Goal: Task Accomplishment & Management: Manage account settings

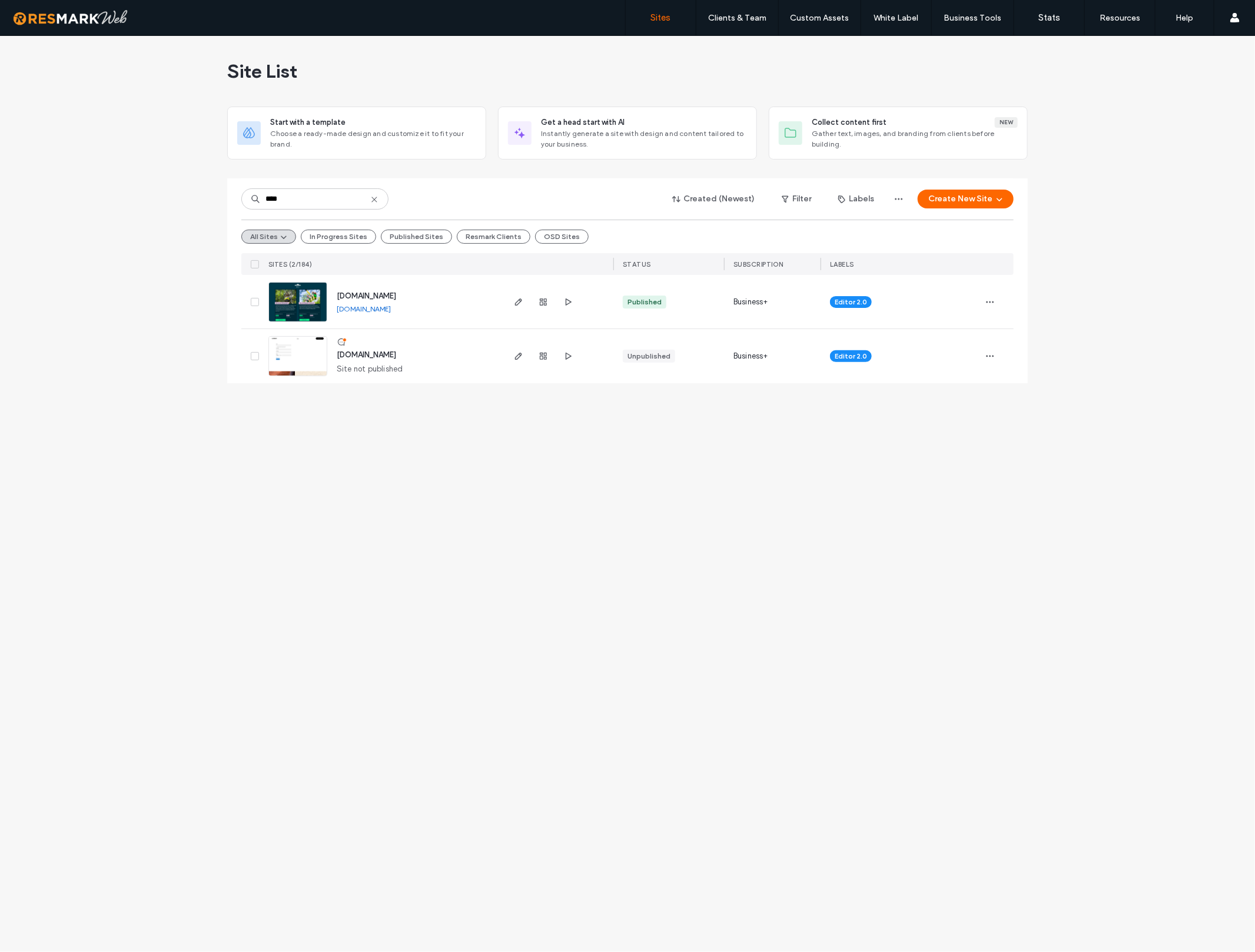
type input "****"
click at [1093, 309] on div "Site List Start with a template Choose a ready-made design and customize it to …" at bounding box center [627, 493] width 1255 height 915
click at [991, 301] on icon "button" at bounding box center [990, 301] width 9 height 9
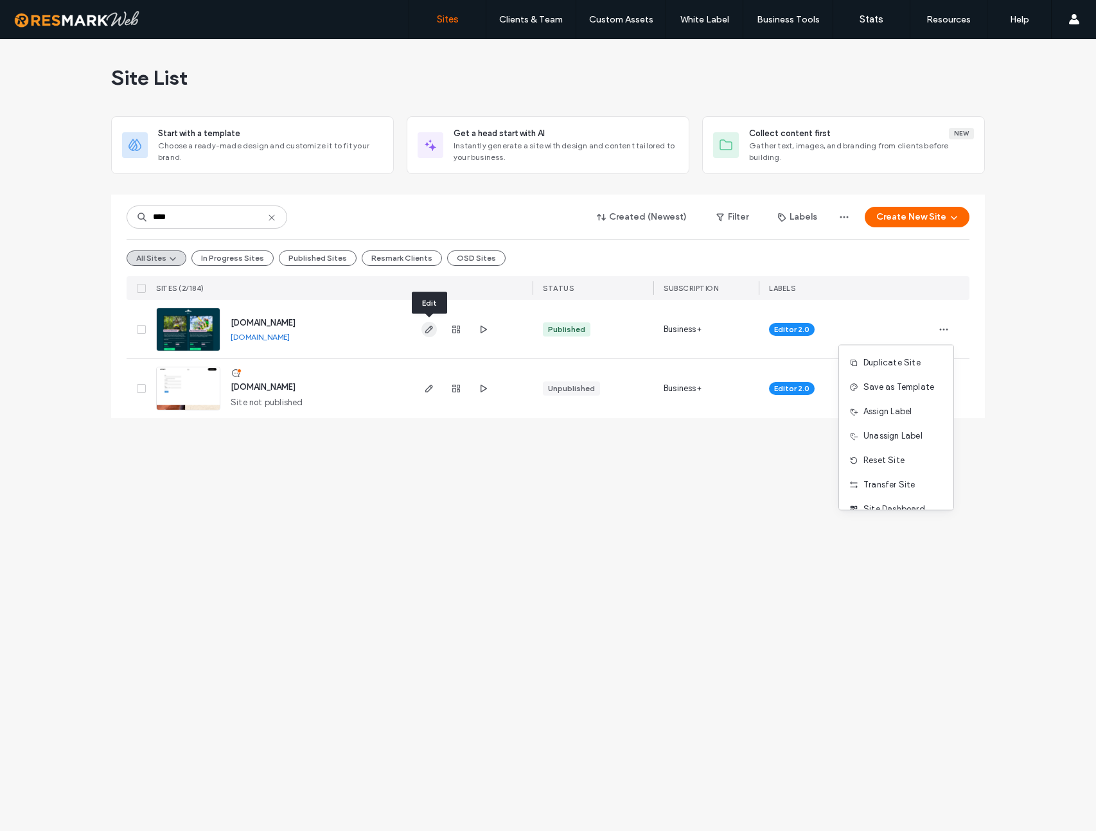
click at [426, 329] on use "button" at bounding box center [429, 330] width 8 height 8
type input "****"
click at [433, 389] on icon "button" at bounding box center [429, 388] width 10 height 10
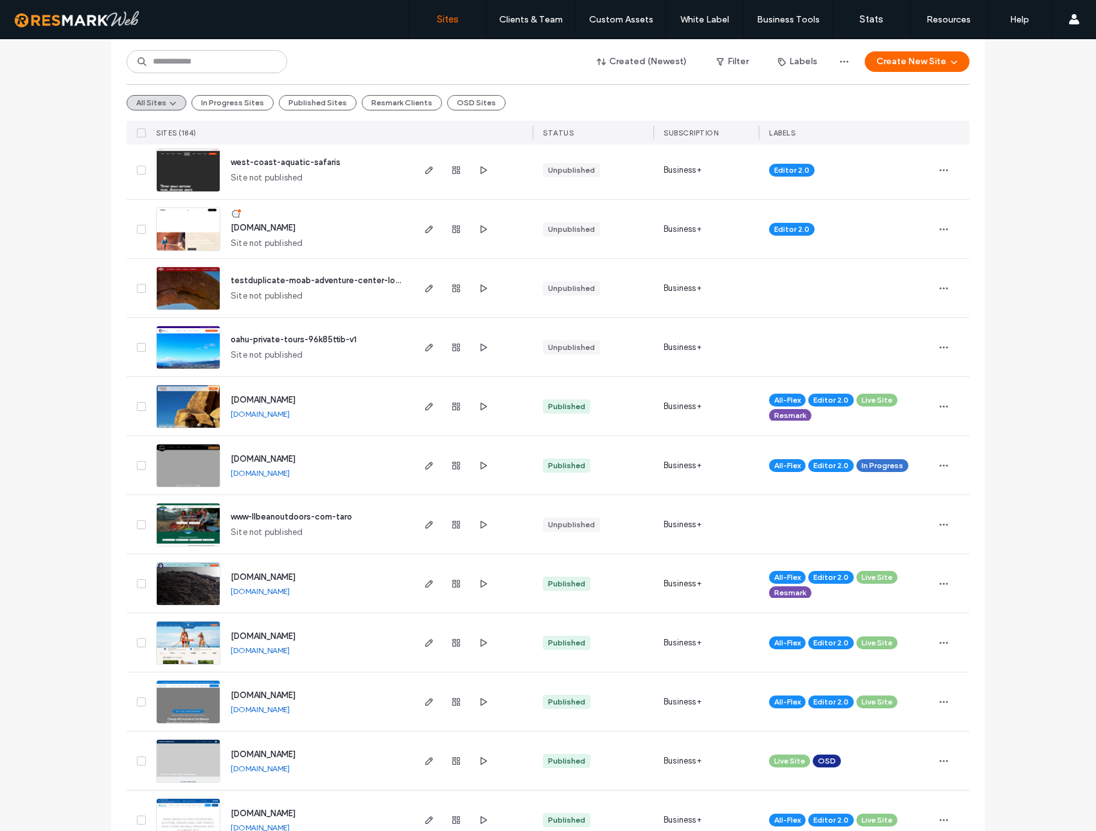
scroll to position [1778, 0]
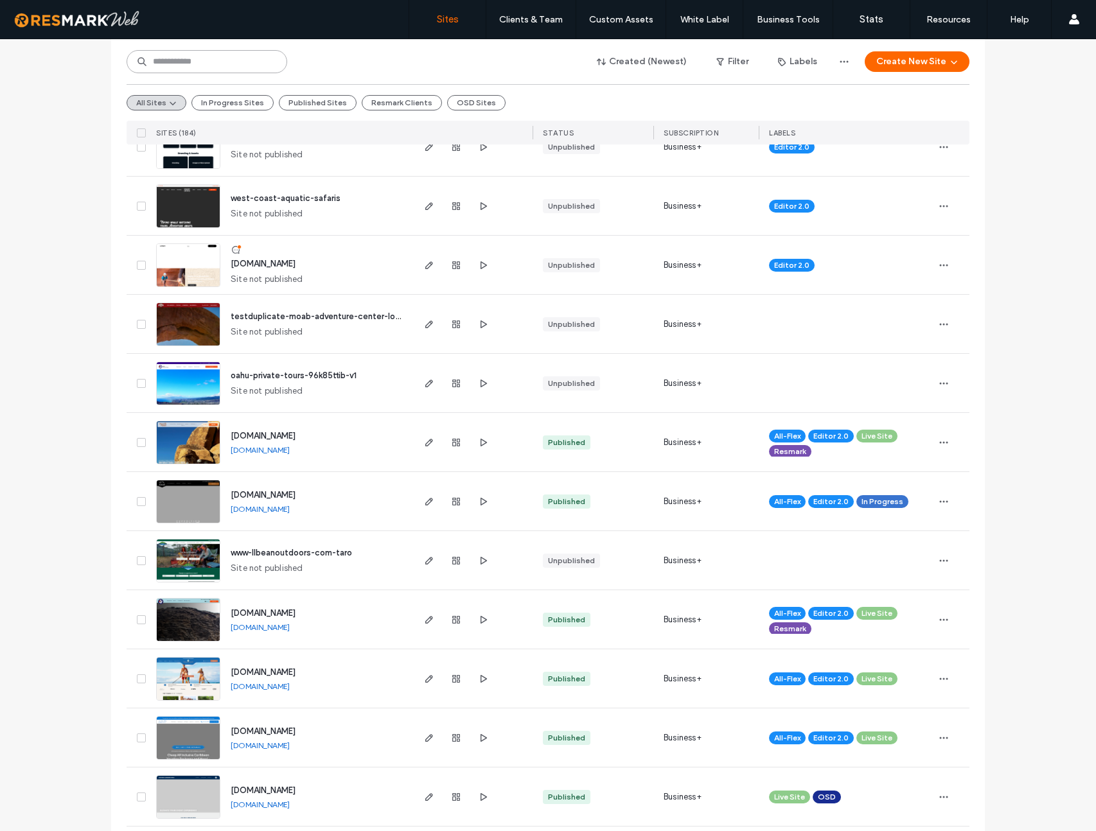
click at [202, 60] on input at bounding box center [207, 61] width 161 height 23
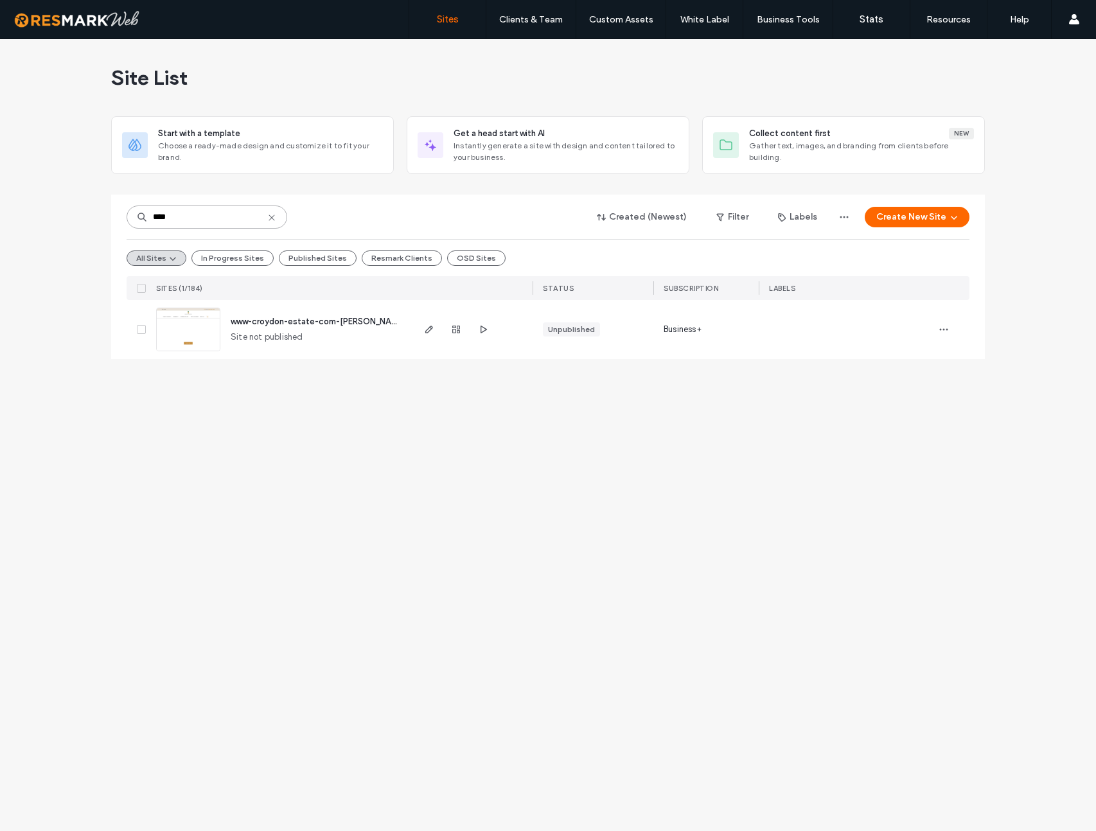
scroll to position [0, 0]
type input "****"
click at [426, 330] on use "button" at bounding box center [429, 330] width 8 height 8
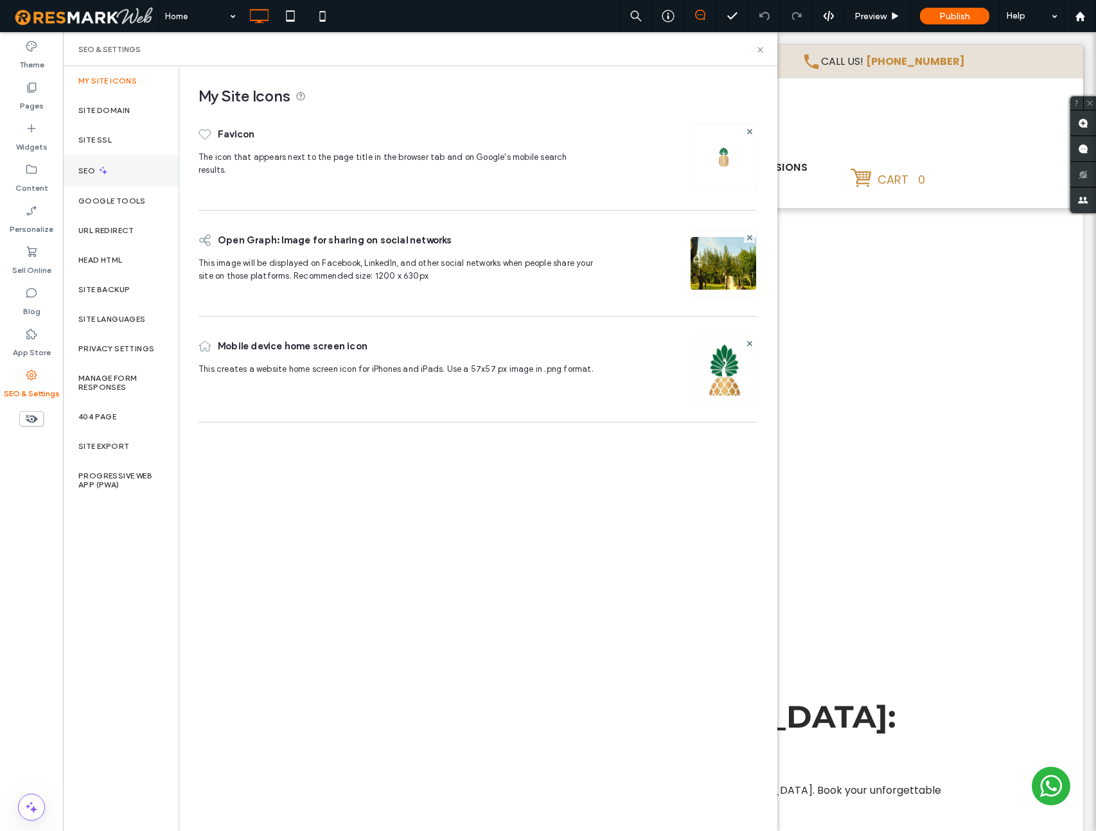
click at [87, 174] on label "SEO" at bounding box center [87, 170] width 19 height 9
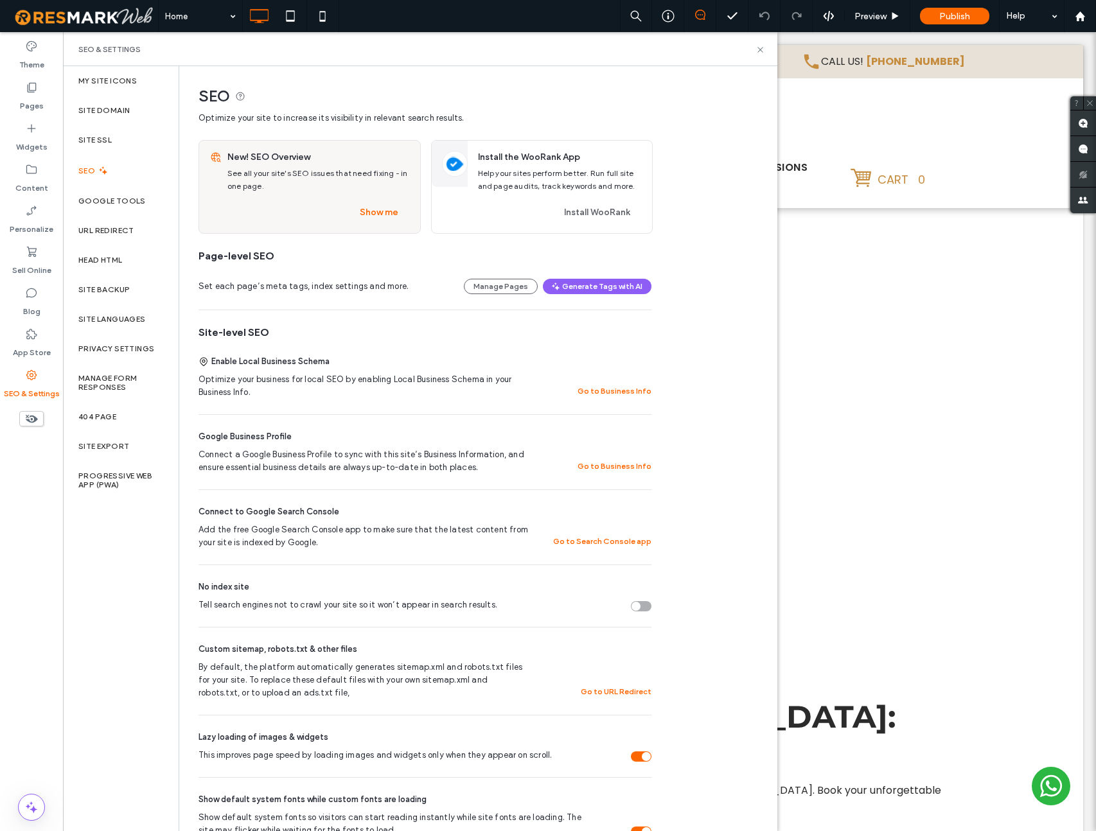
click at [647, 602] on div "Tell search engines not to crawl your site so it won’t appear in search results." at bounding box center [641, 606] width 21 height 10
click at [119, 110] on label "Site Domain" at bounding box center [103, 110] width 51 height 9
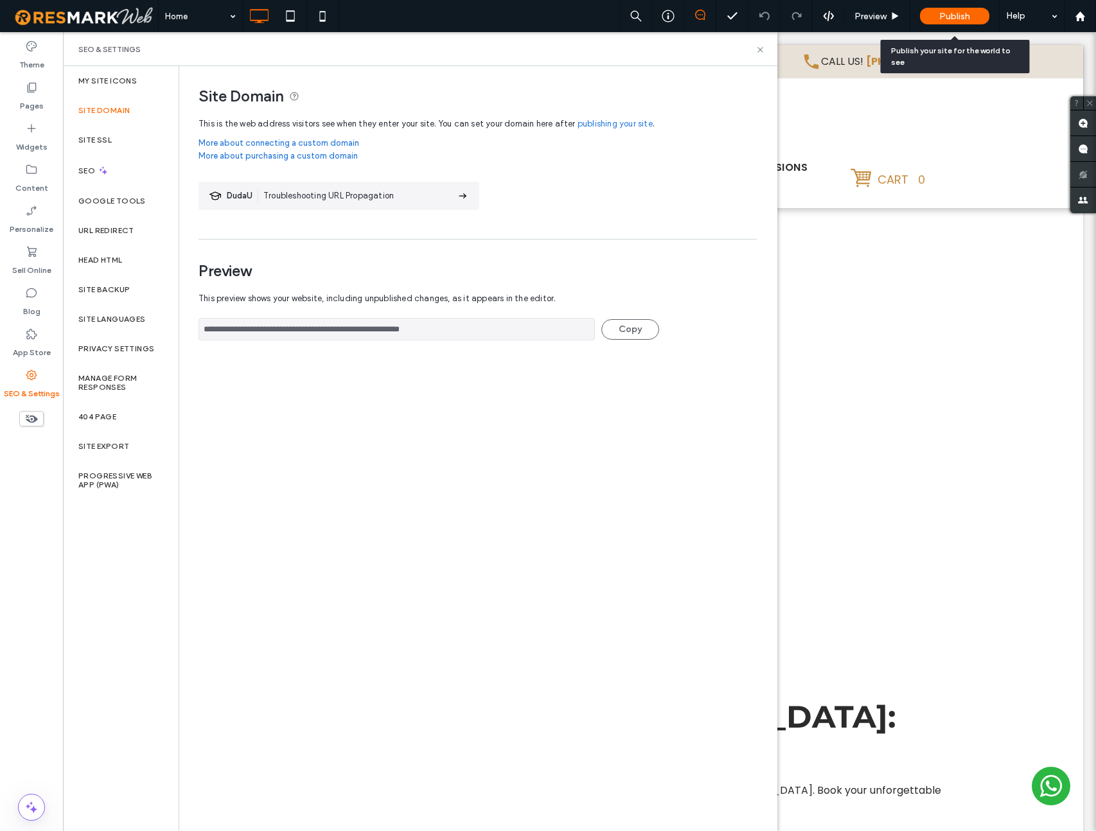
click at [940, 17] on span "Publish" at bounding box center [954, 16] width 31 height 11
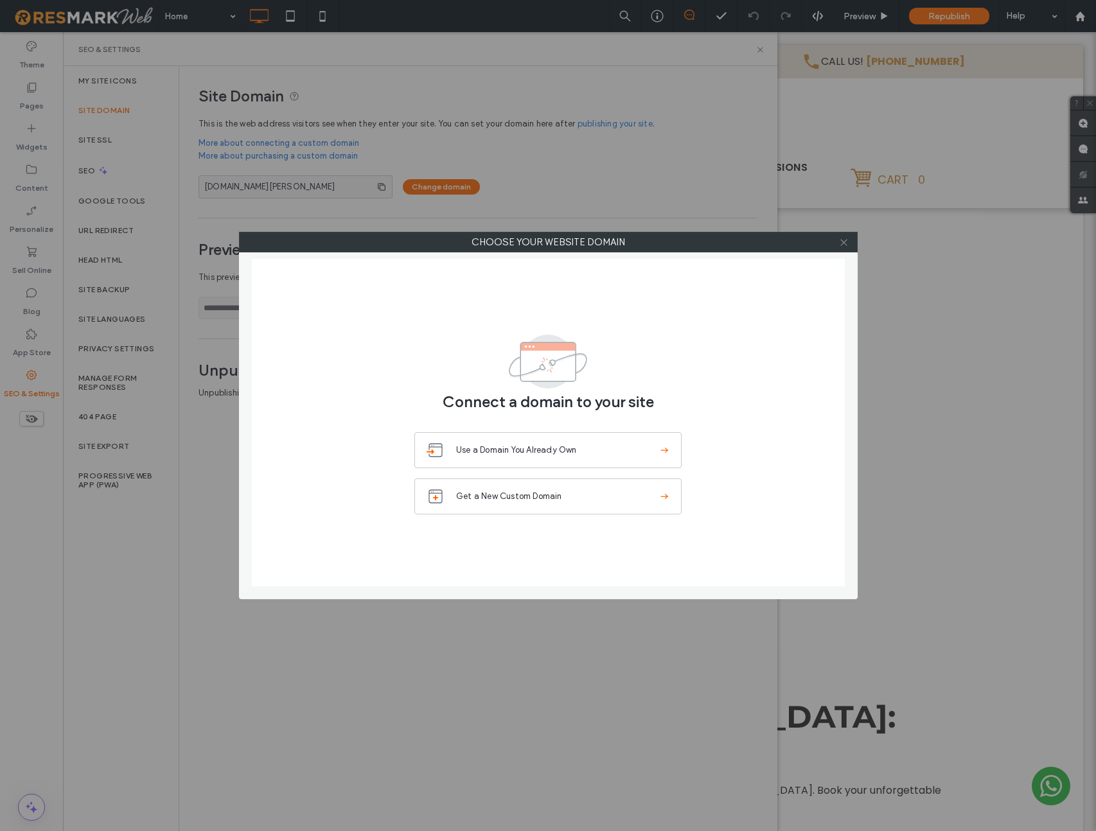
click at [845, 240] on icon at bounding box center [844, 243] width 10 height 10
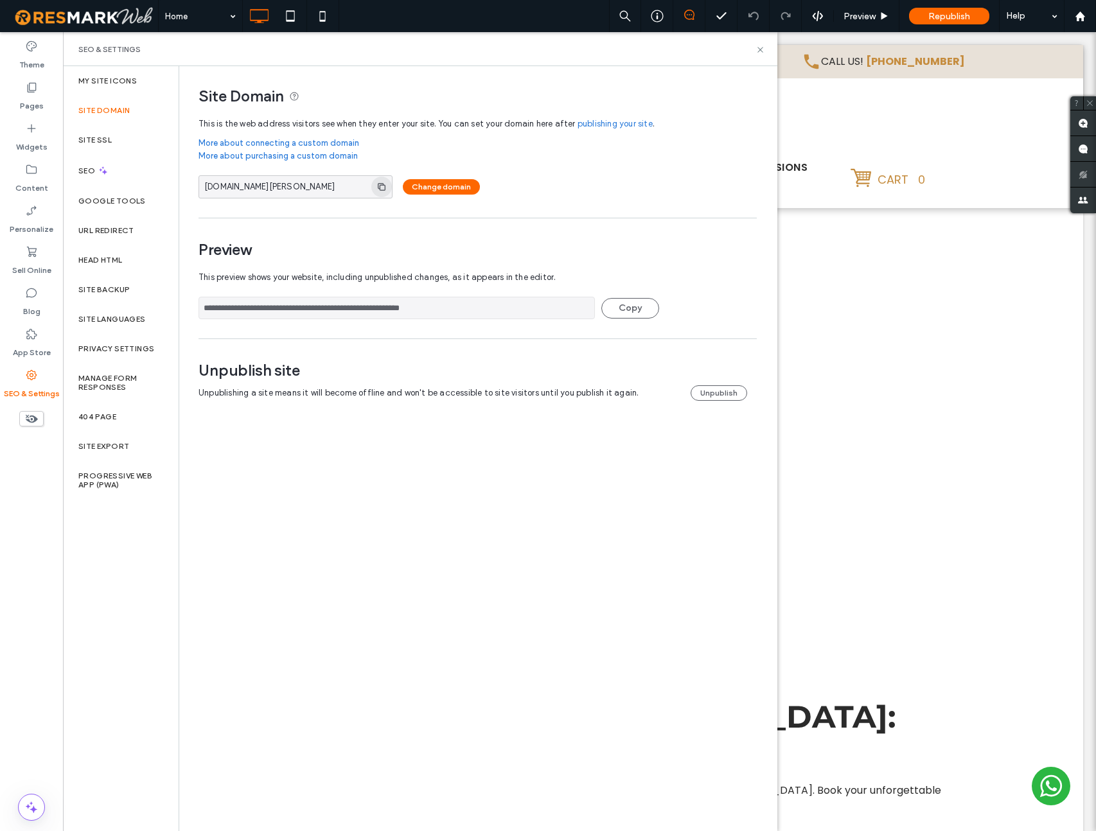
click at [387, 186] on icon "button" at bounding box center [381, 187] width 10 height 10
click at [387, 189] on icon "button" at bounding box center [381, 187] width 10 height 10
click at [724, 390] on button "Unpublish" at bounding box center [718, 392] width 57 height 15
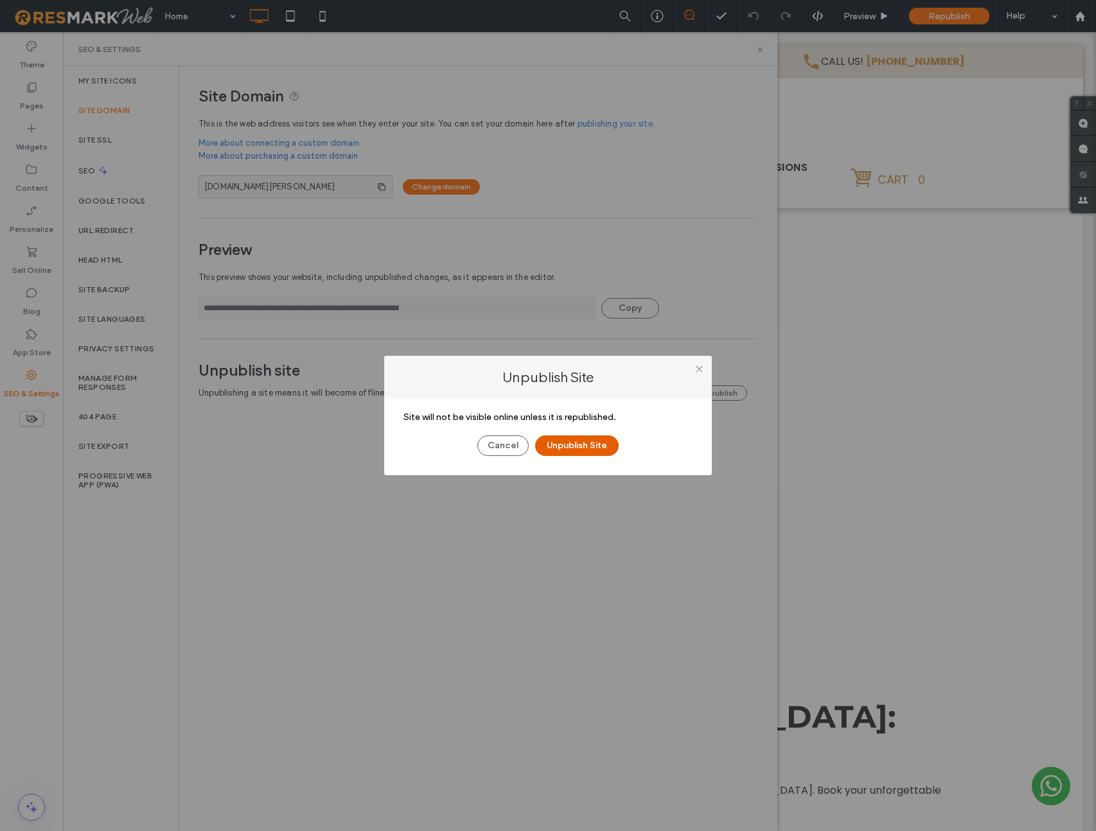
click at [574, 444] on button "Unpublish Site" at bounding box center [576, 445] width 83 height 21
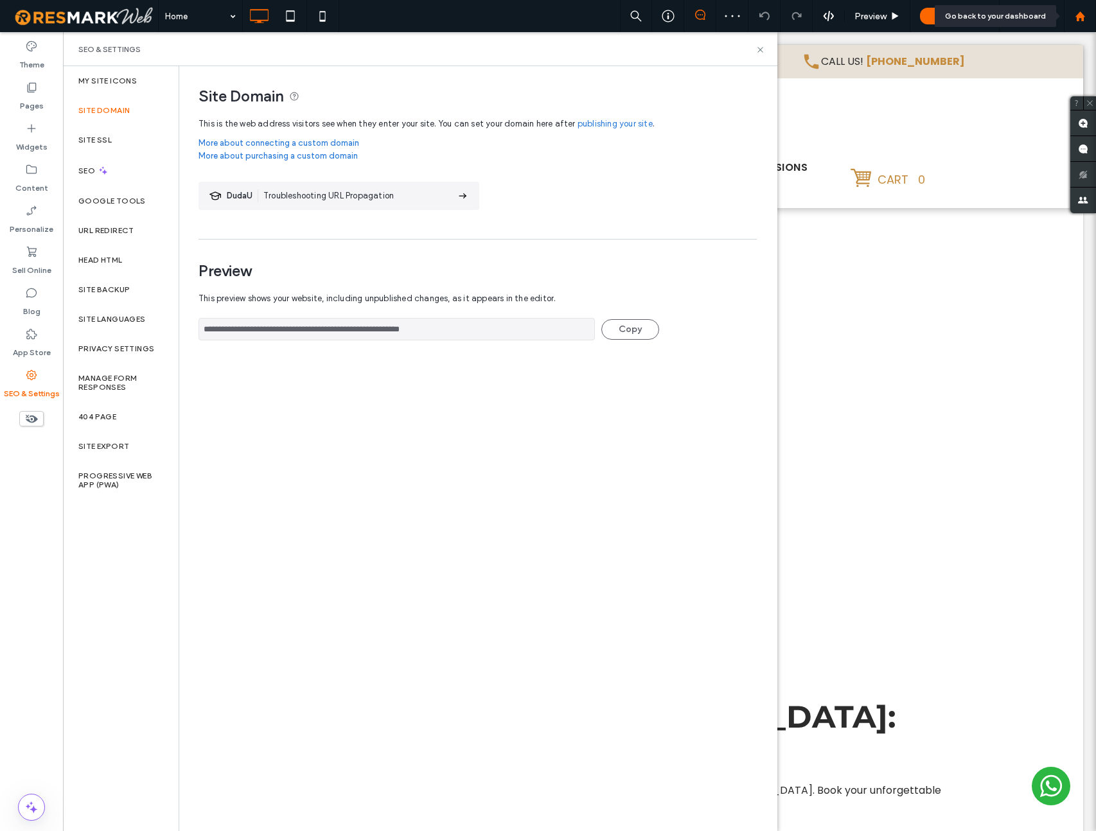
click at [1081, 19] on use at bounding box center [1079, 16] width 10 height 10
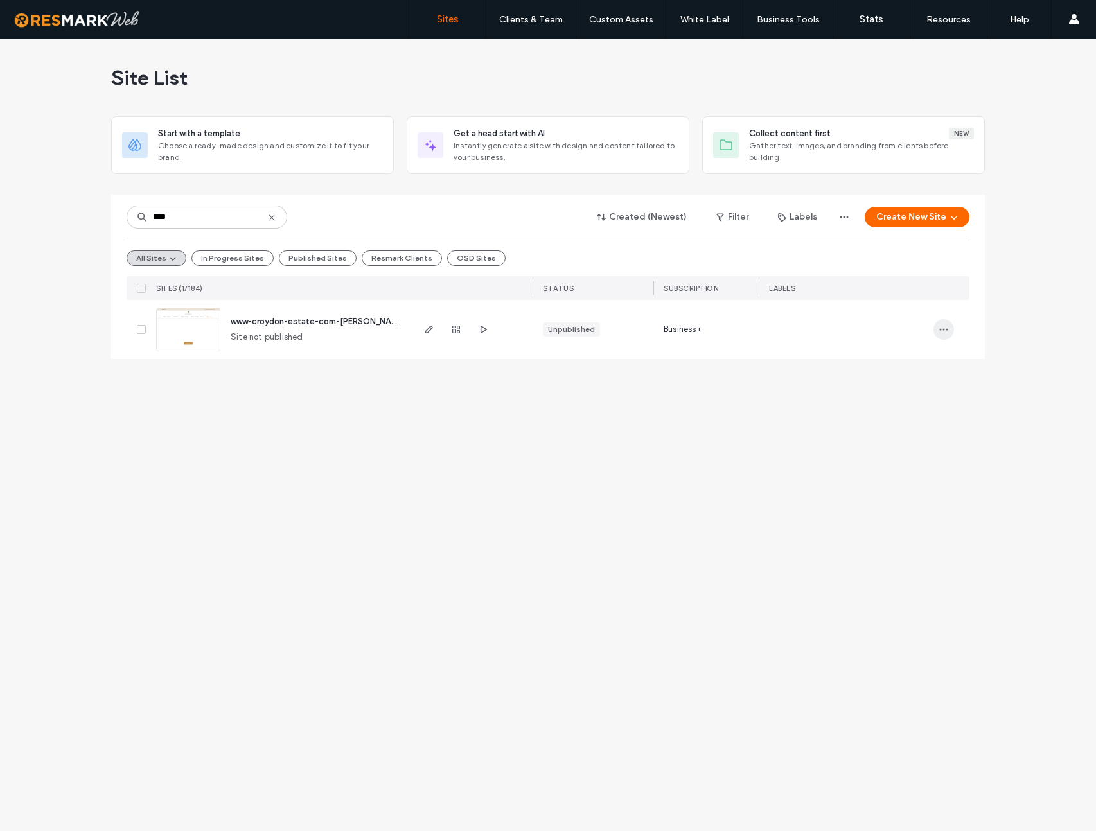
click at [945, 328] on icon "button" at bounding box center [943, 329] width 10 height 10
click at [904, 495] on span "Delete Site" at bounding box center [885, 492] width 44 height 13
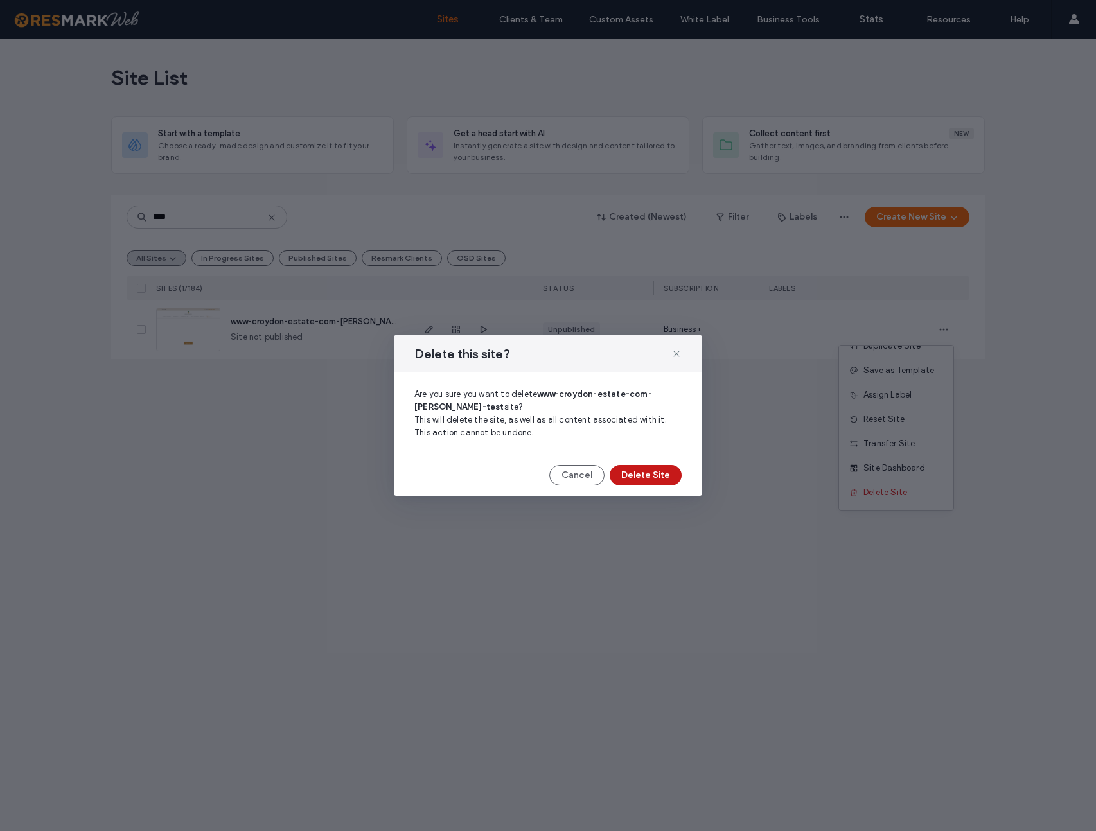
click at [646, 475] on button "Delete Site" at bounding box center [645, 475] width 72 height 21
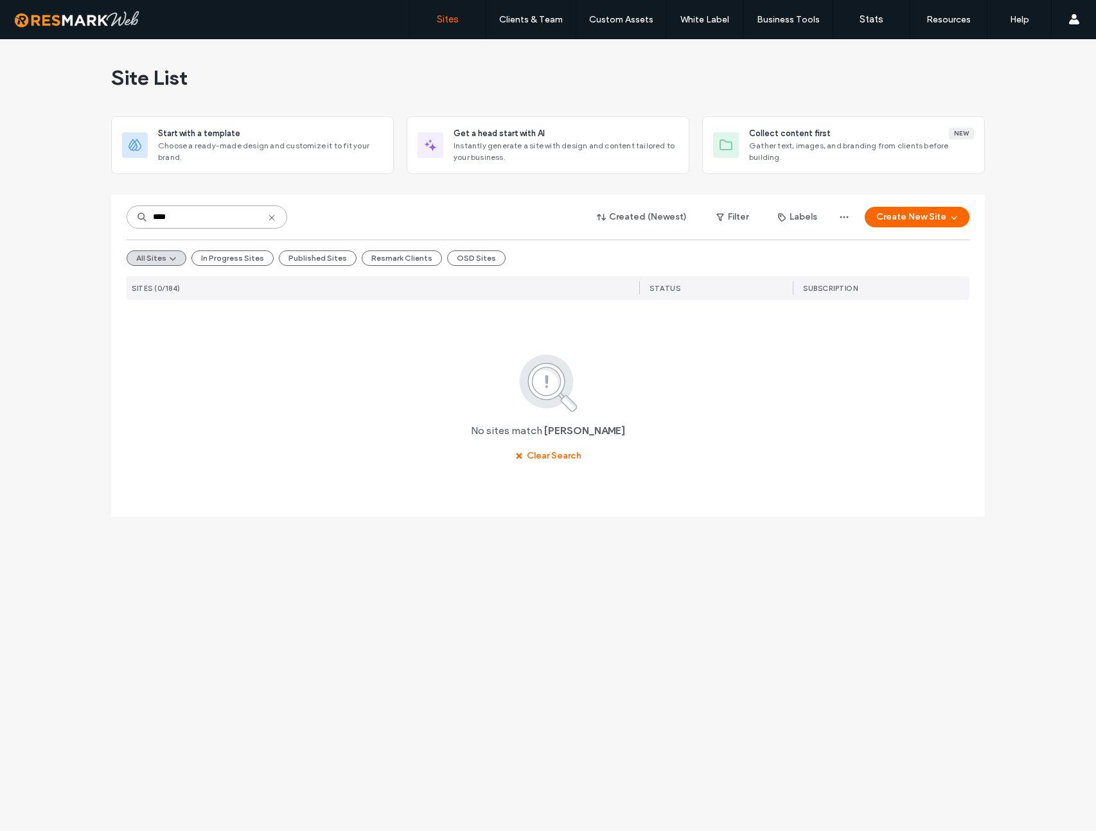
click at [213, 215] on input "****" at bounding box center [207, 217] width 161 height 23
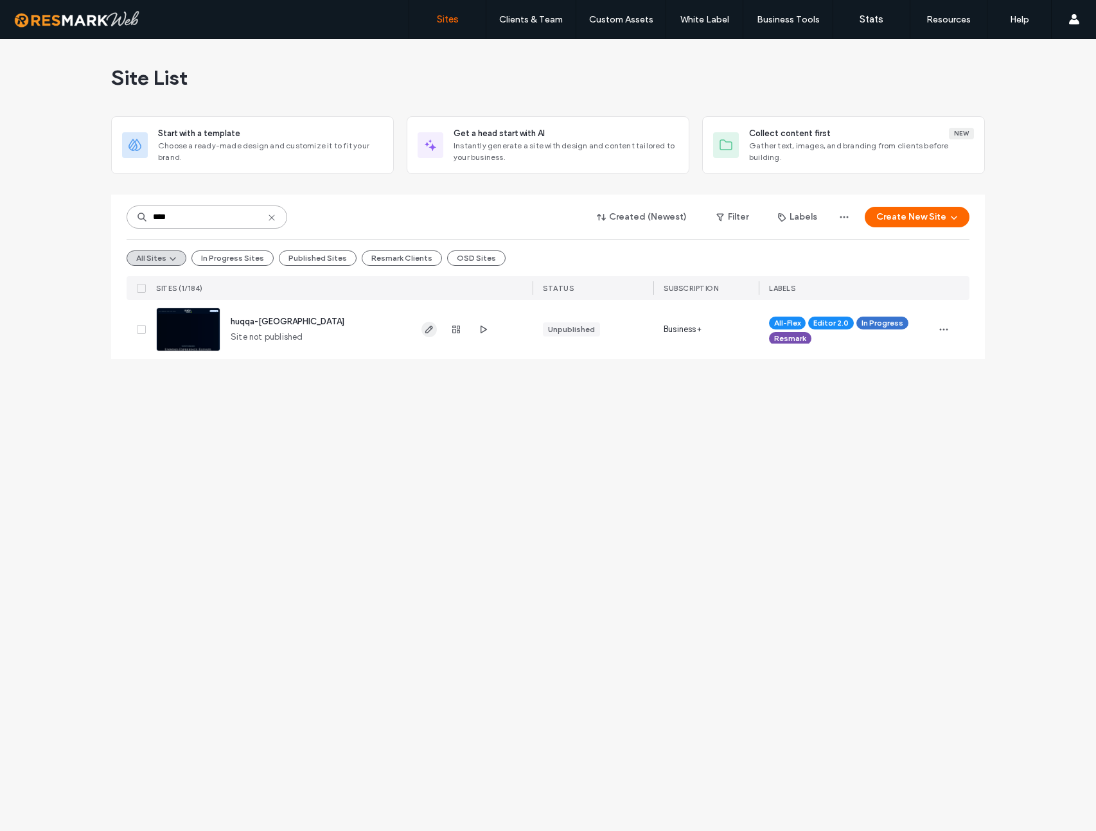
type input "****"
click at [433, 333] on icon "button" at bounding box center [429, 329] width 10 height 10
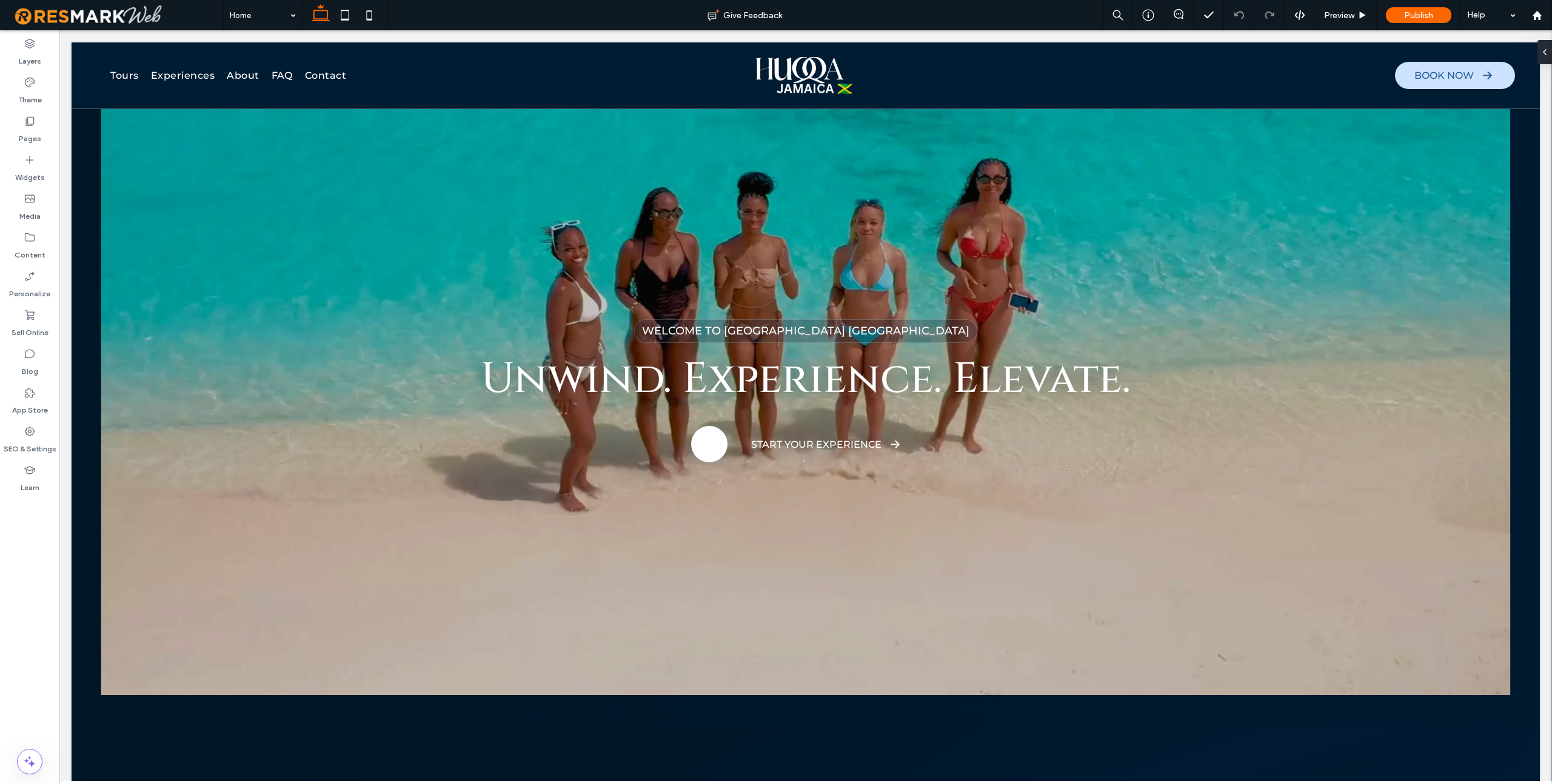
scroll to position [26, 0]
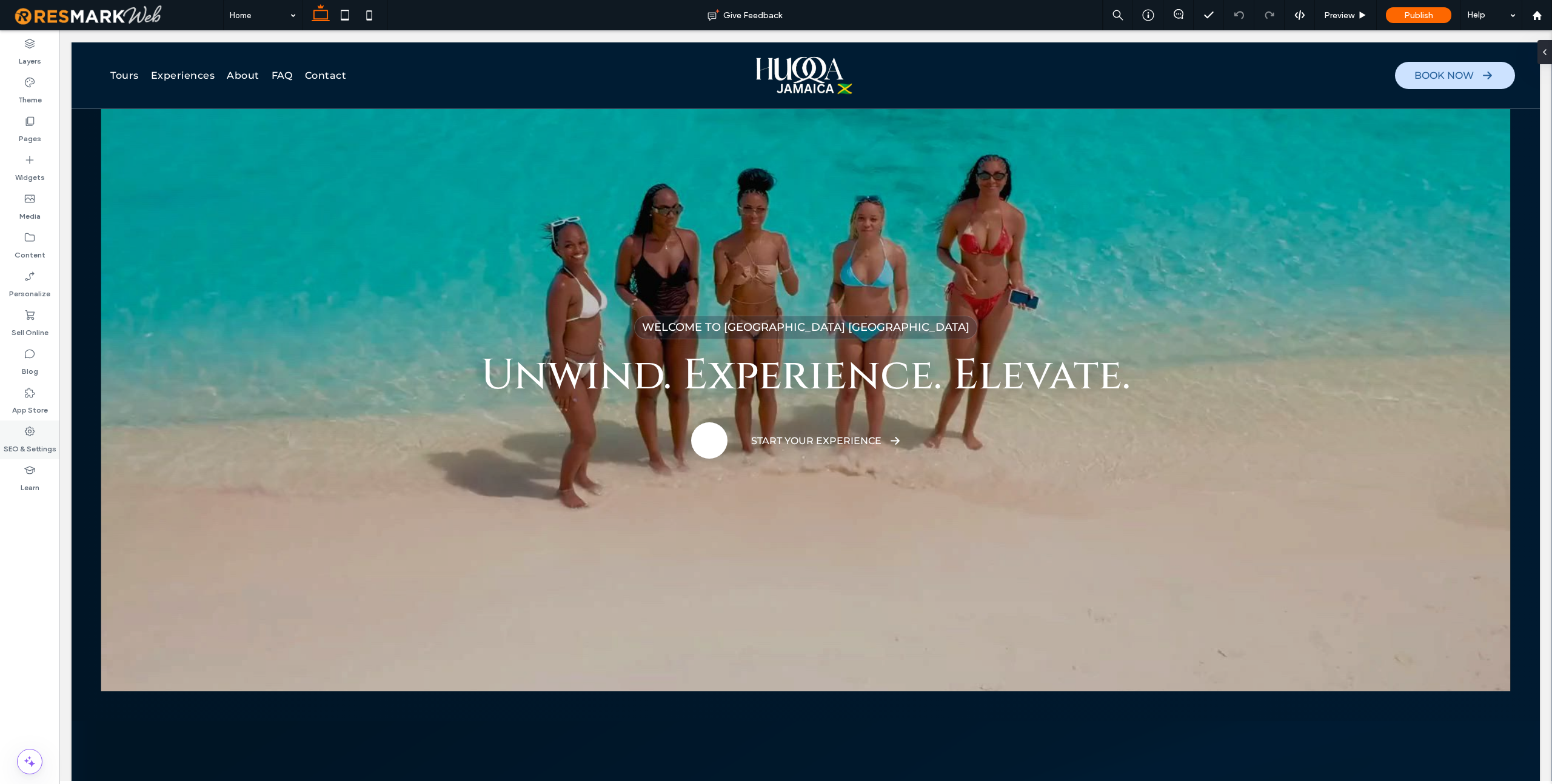
click at [38, 442] on label "SEO & Settings" at bounding box center [30, 446] width 53 height 17
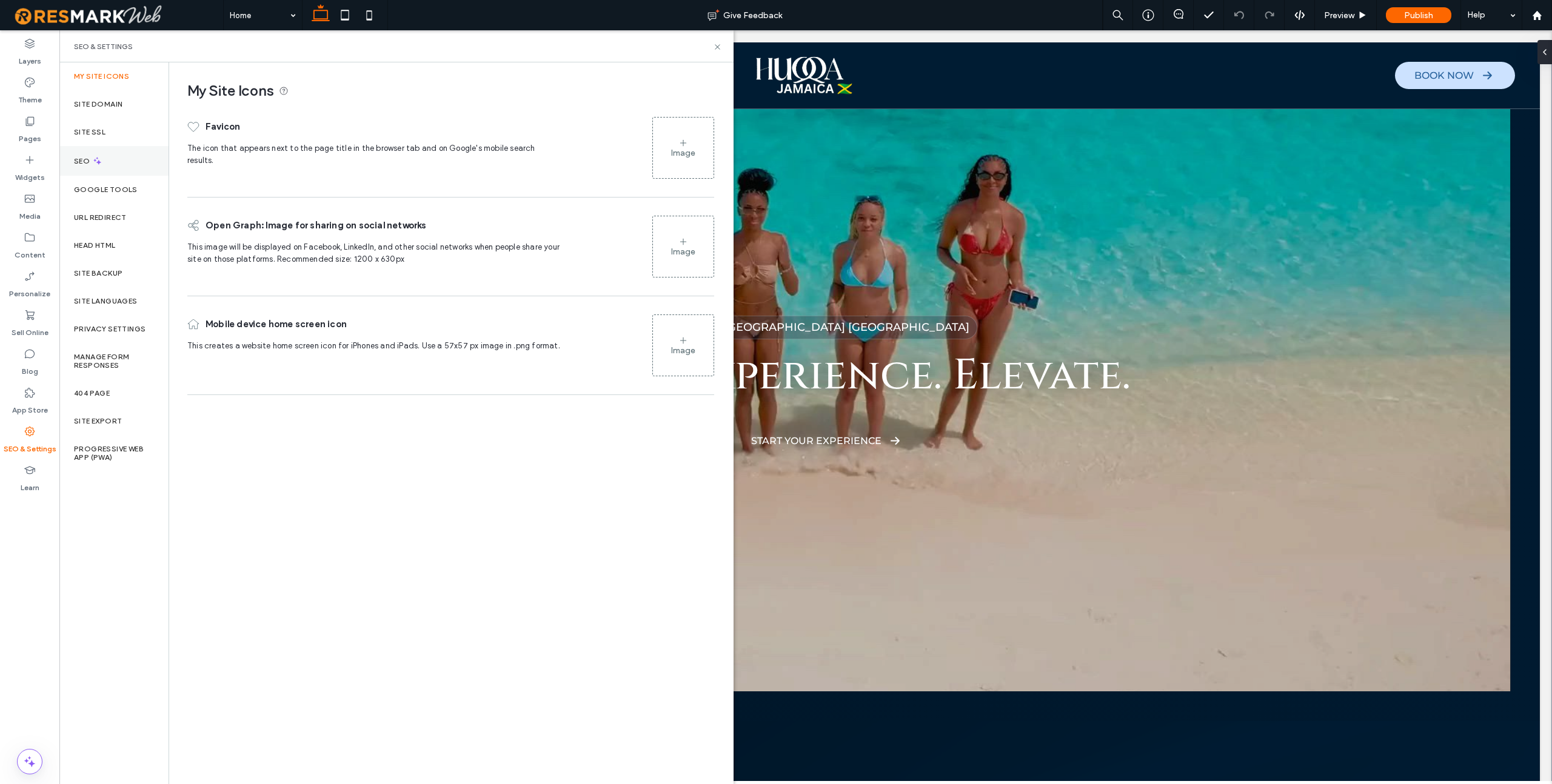
click at [91, 157] on label "SEO" at bounding box center [82, 160] width 18 height 8
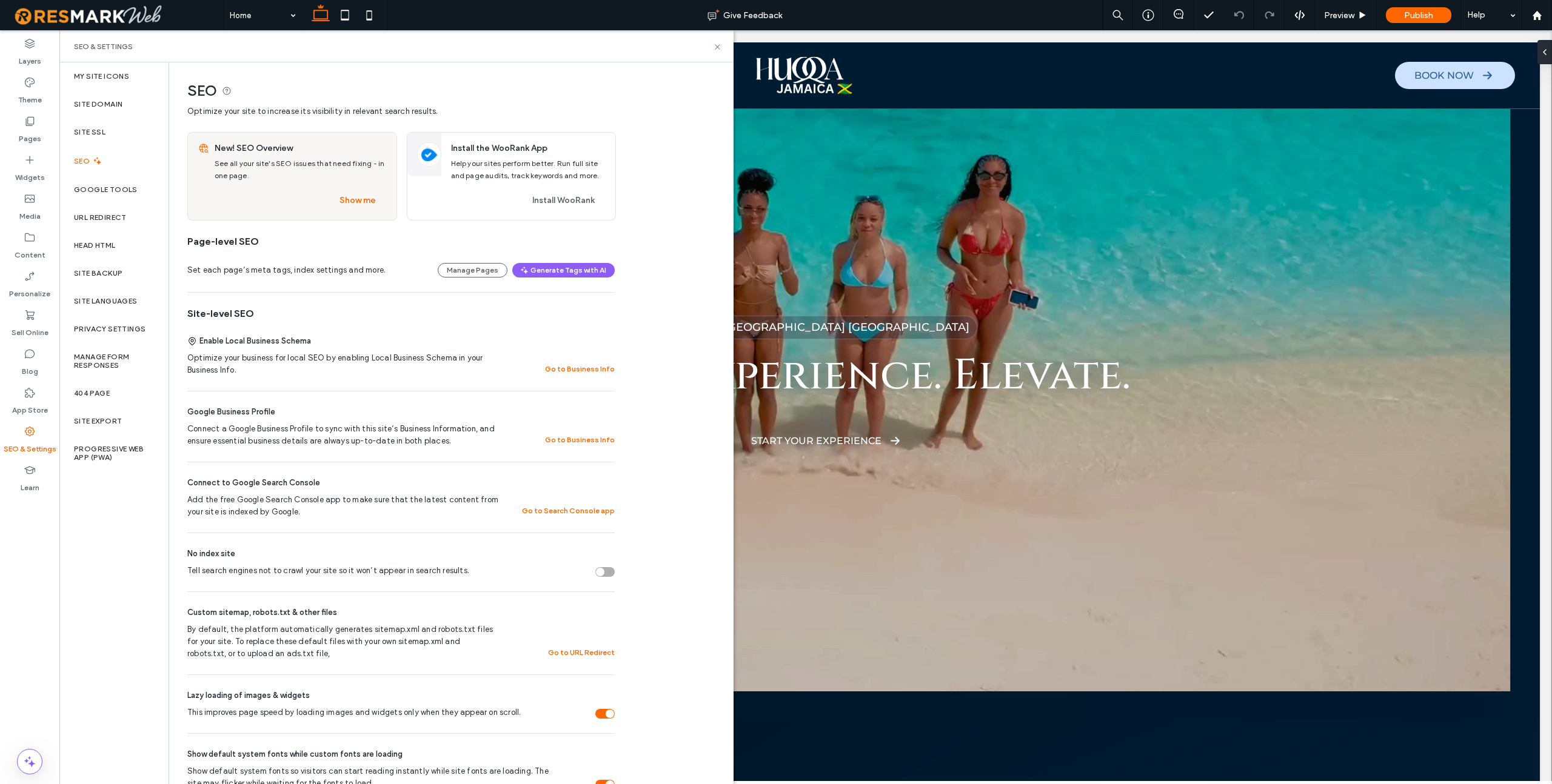
click at [608, 570] on div "Tell search engines not to crawl your site so it won’t appear in search results." at bounding box center [605, 572] width 20 height 9
click at [103, 106] on label "Site Domain" at bounding box center [97, 104] width 48 height 8
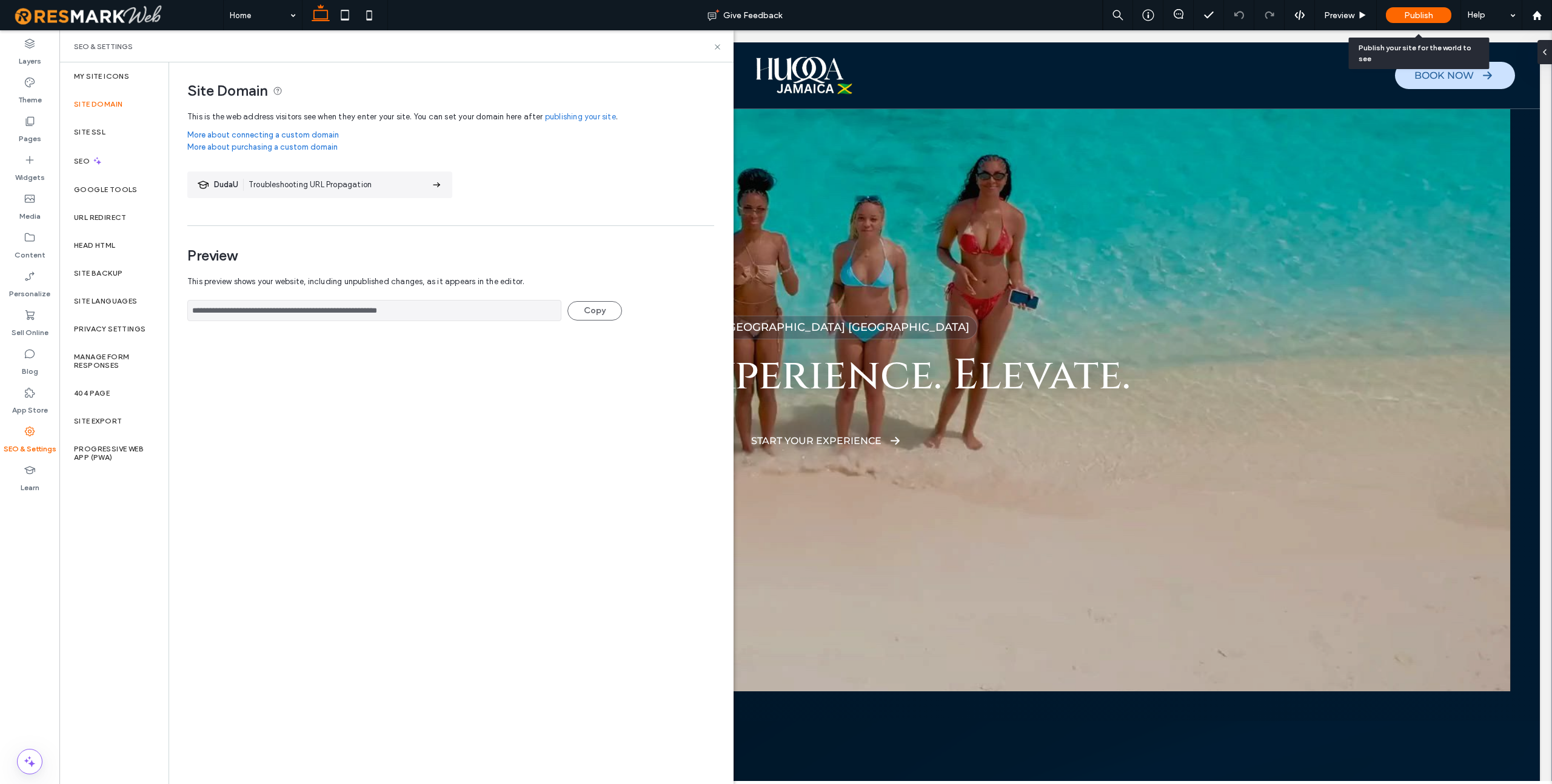
click at [1034, 16] on div "Publish" at bounding box center [1418, 15] width 65 height 16
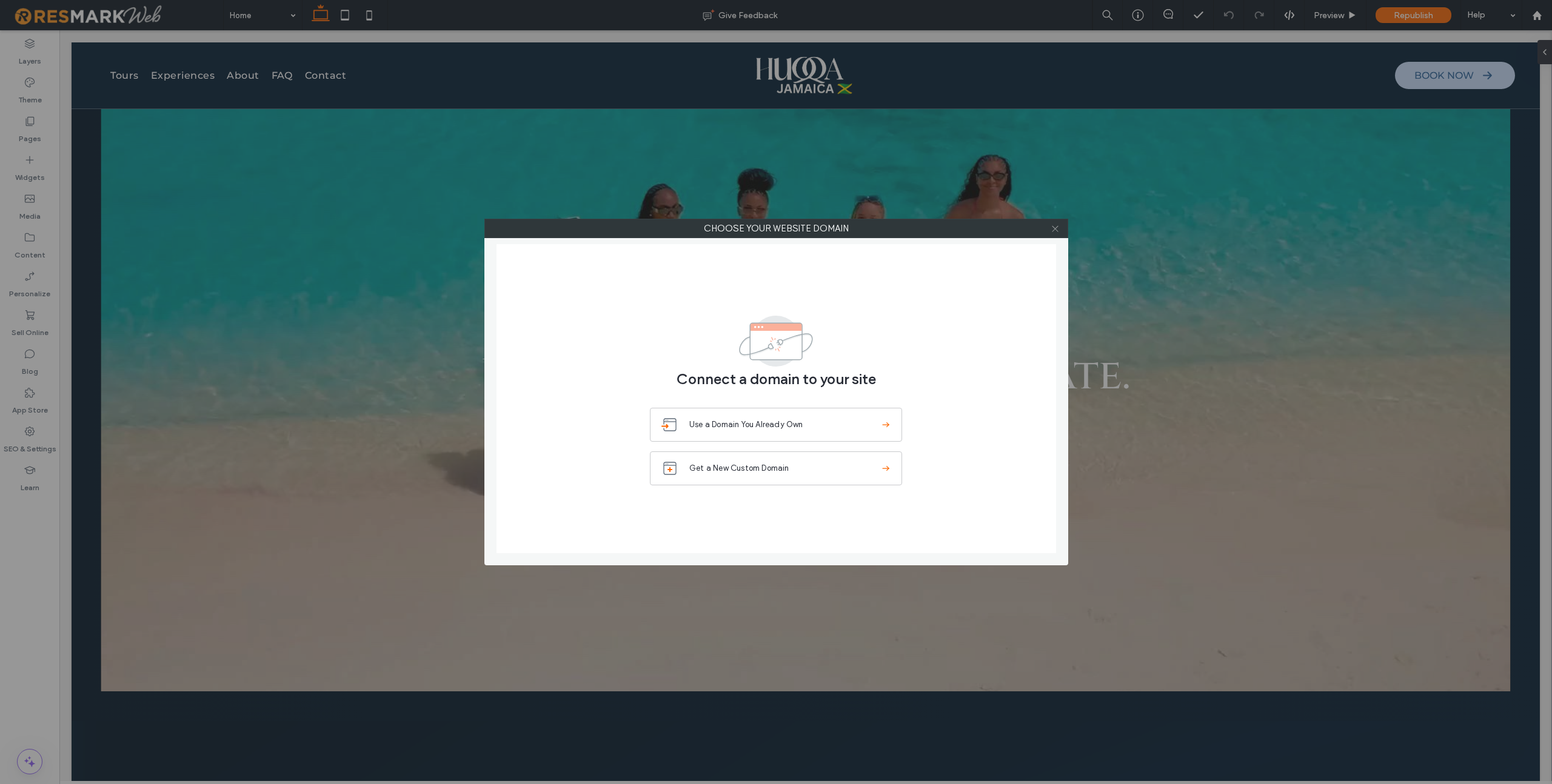
click at [1034, 229] on icon at bounding box center [1055, 229] width 9 height 9
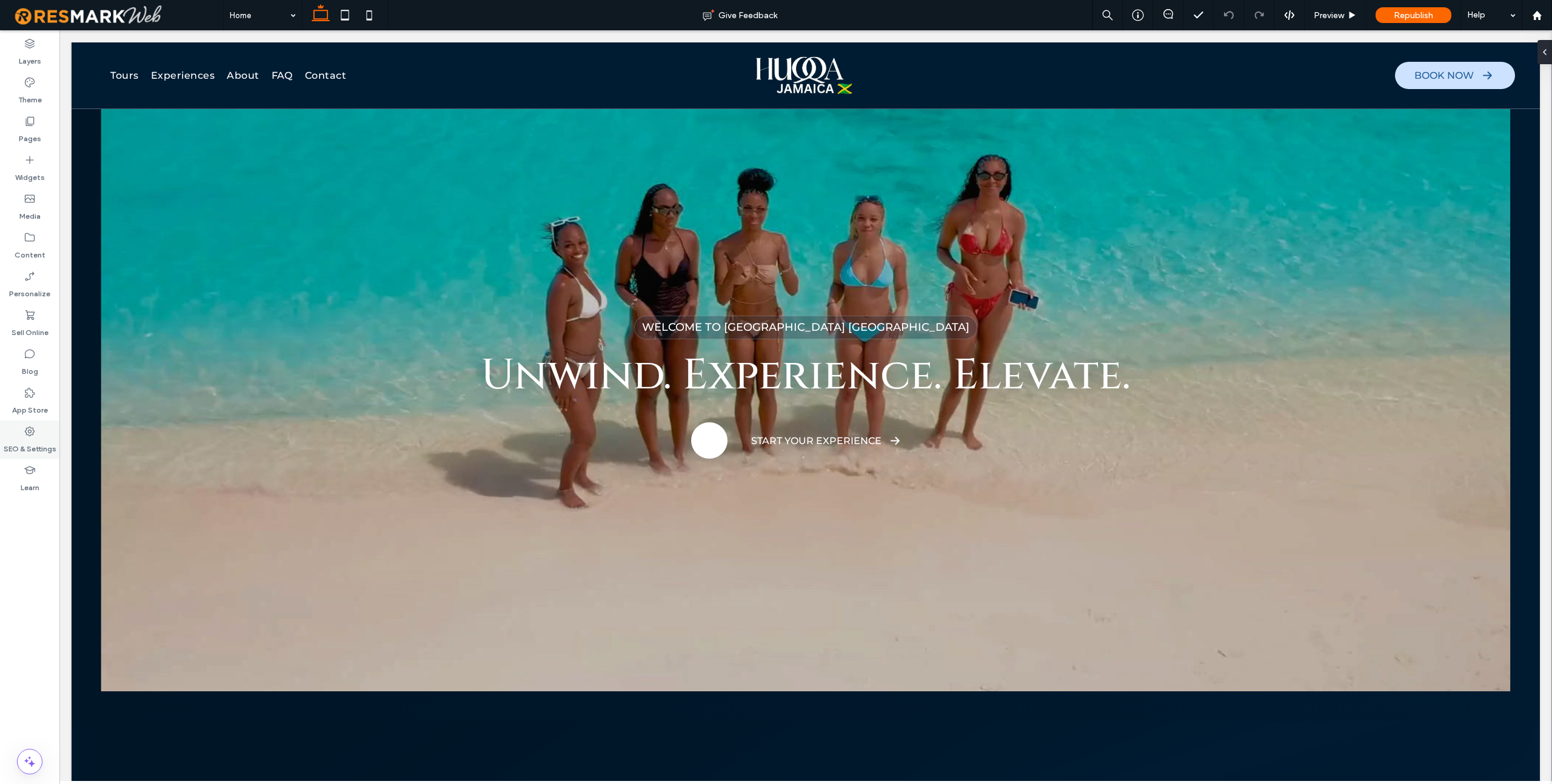
click at [21, 435] on div "SEO & Settings" at bounding box center [29, 440] width 59 height 39
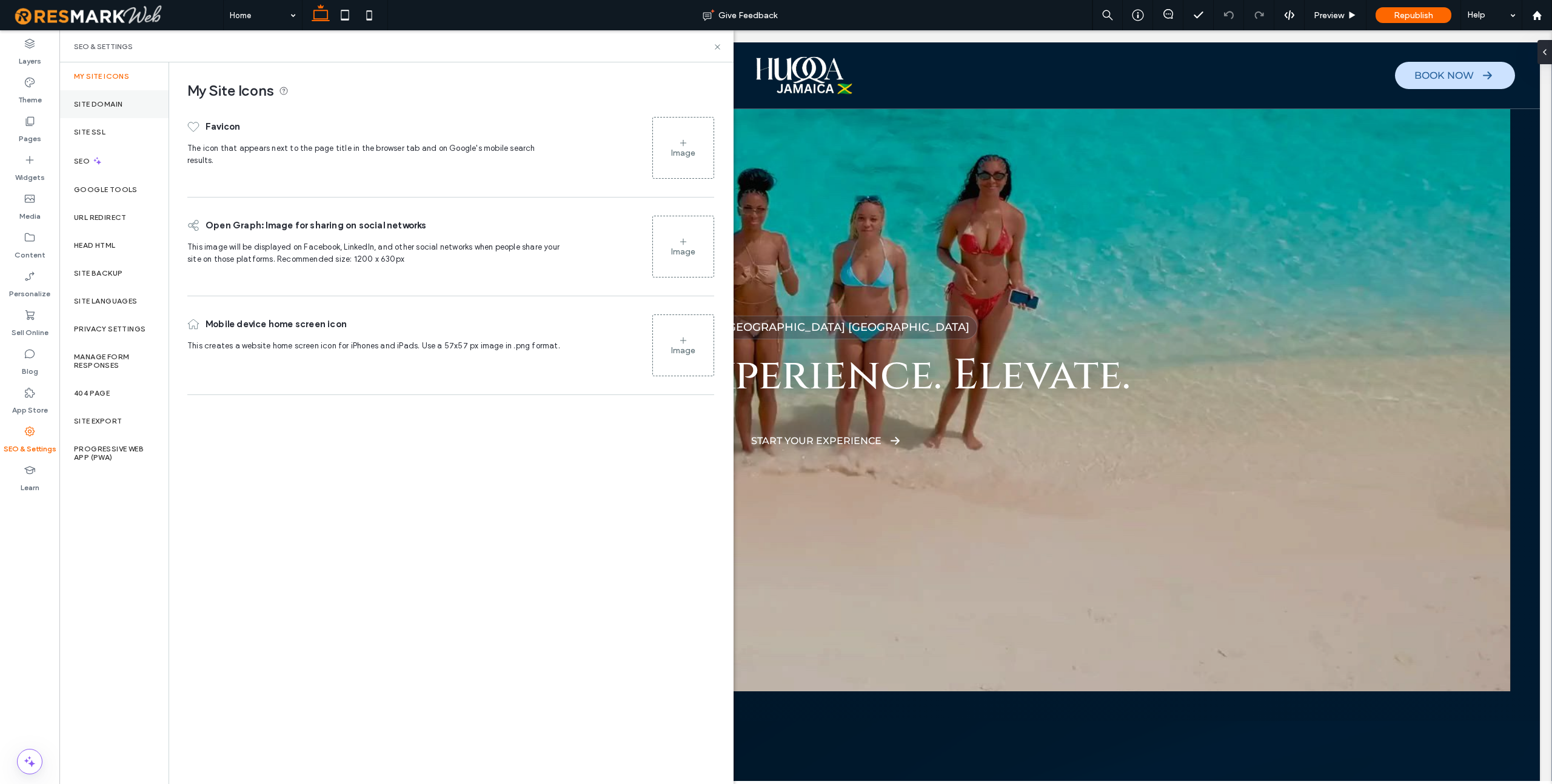
click at [100, 102] on label "Site Domain" at bounding box center [97, 104] width 48 height 8
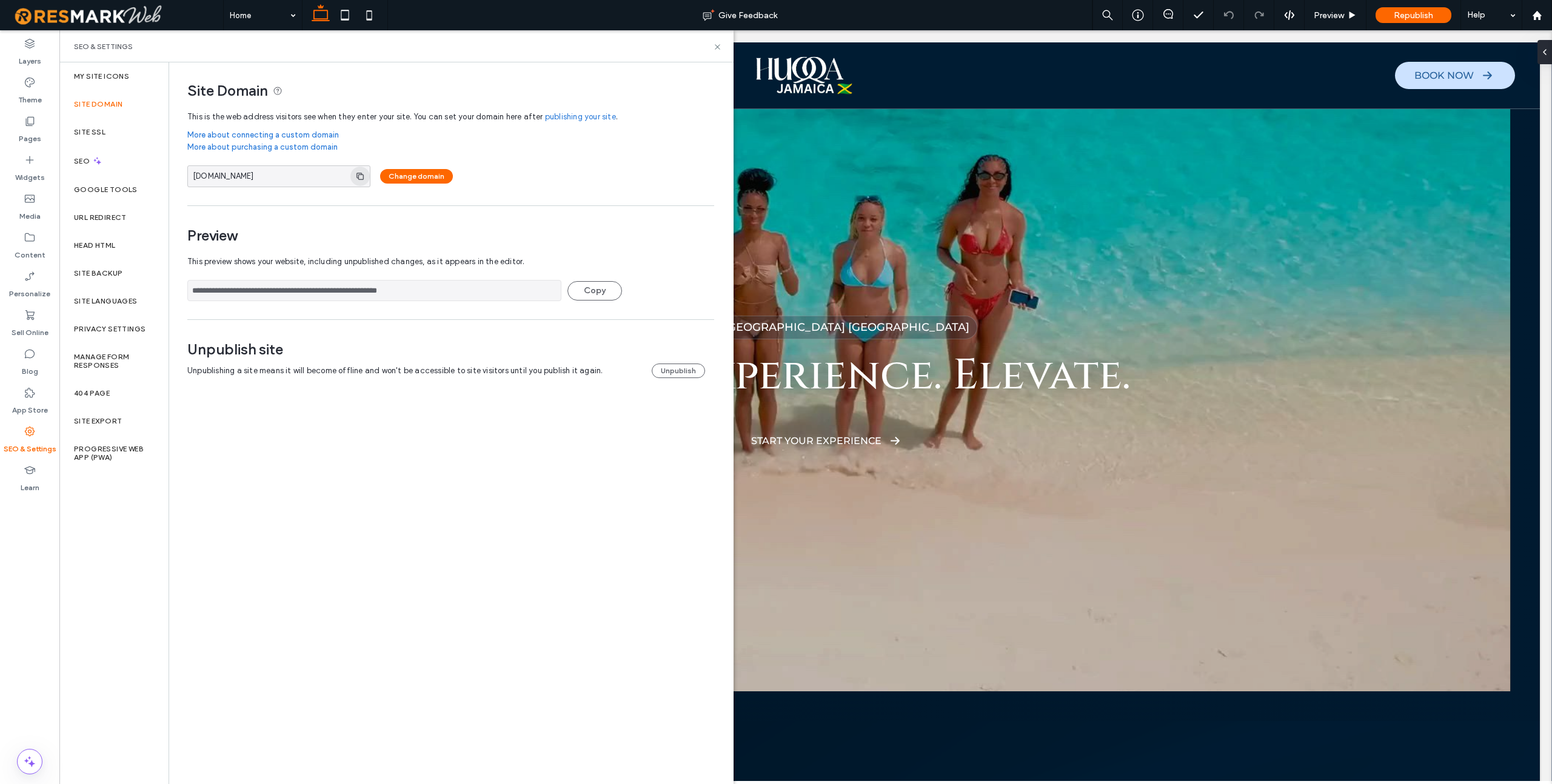
click at [360, 178] on icon "button" at bounding box center [360, 176] width 9 height 9
click at [108, 138] on div "Site SSL" at bounding box center [114, 132] width 110 height 28
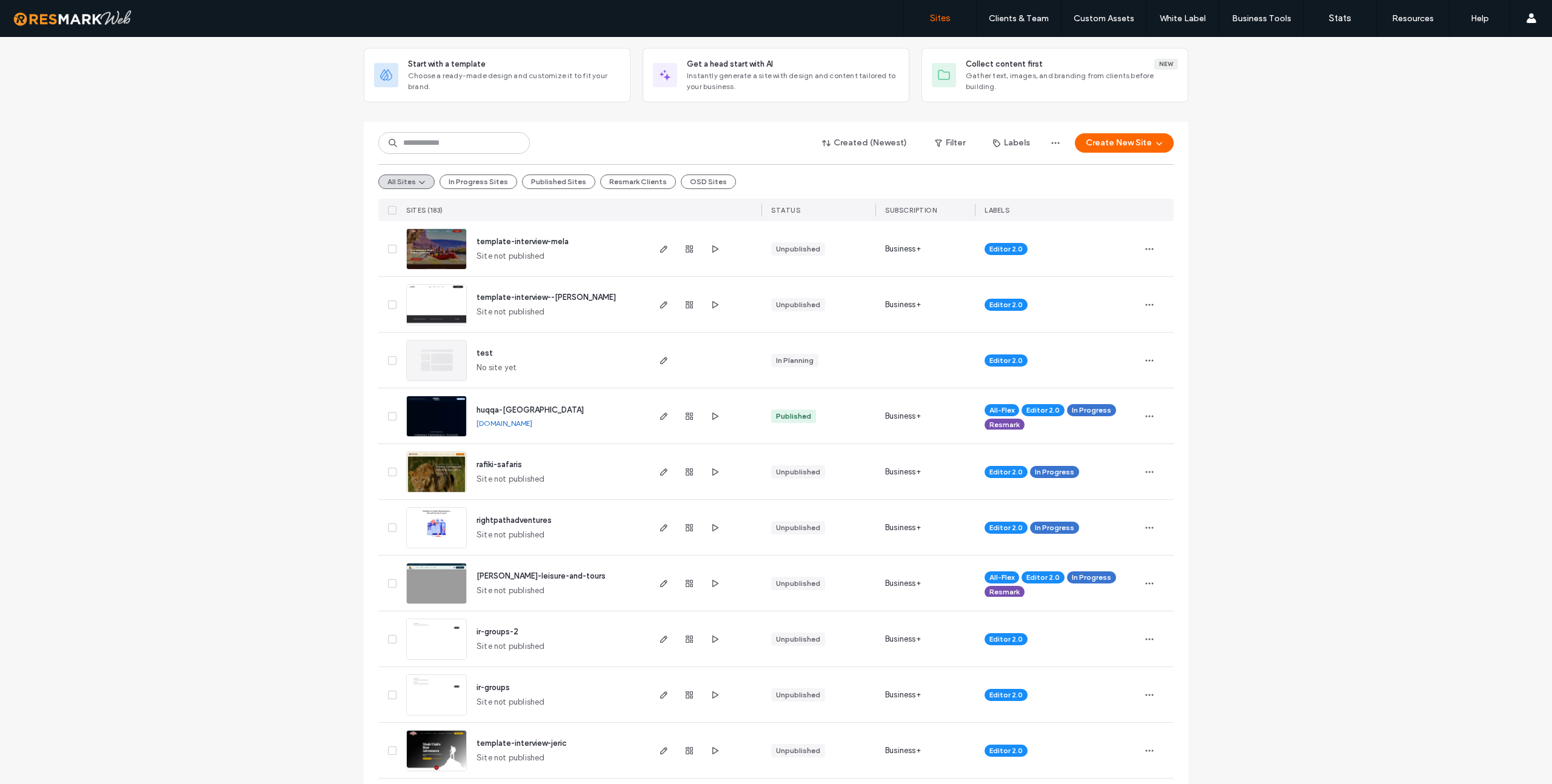
scroll to position [81, 0]
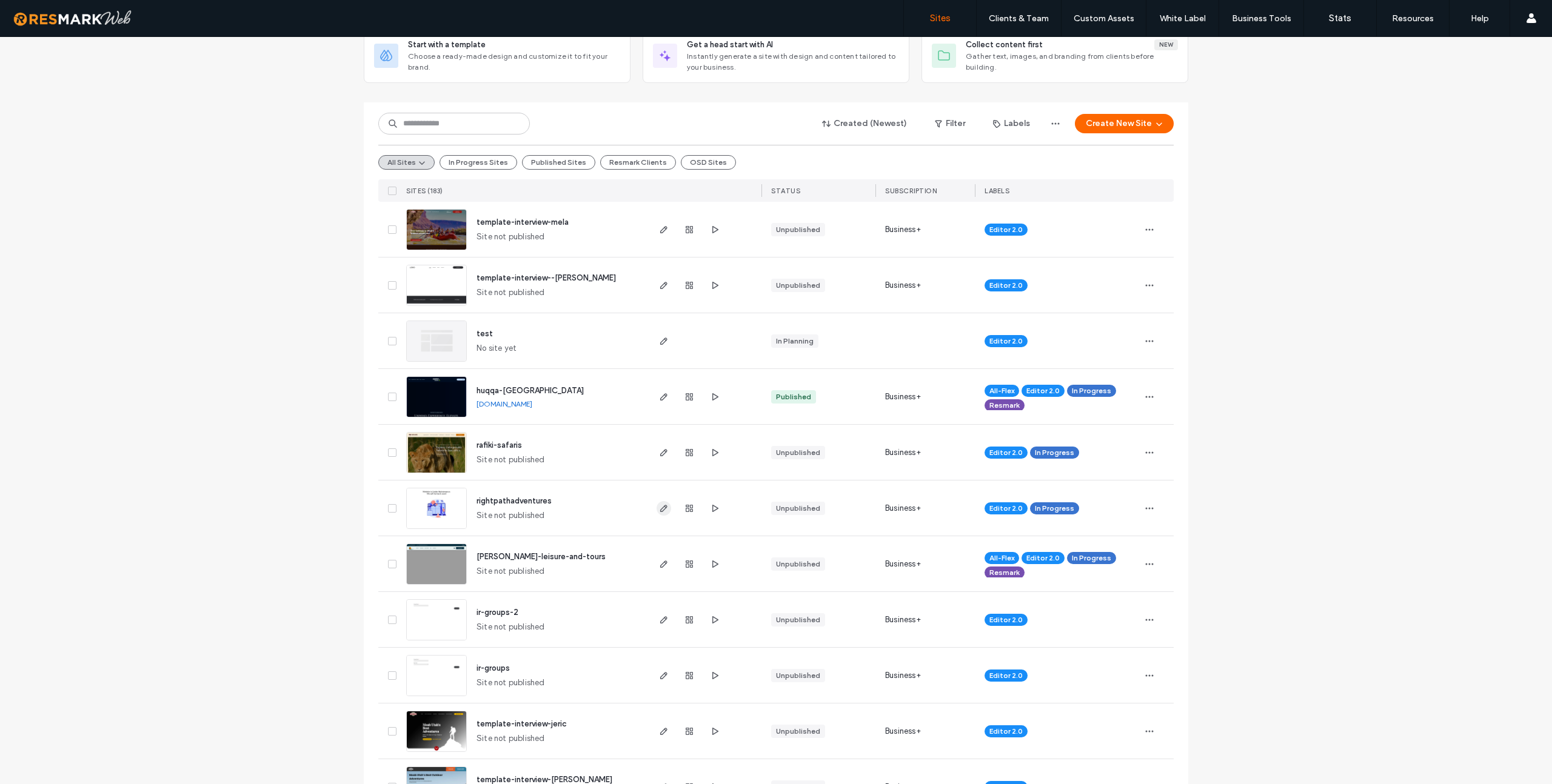
click at [659, 507] on icon "button" at bounding box center [664, 509] width 9 height 9
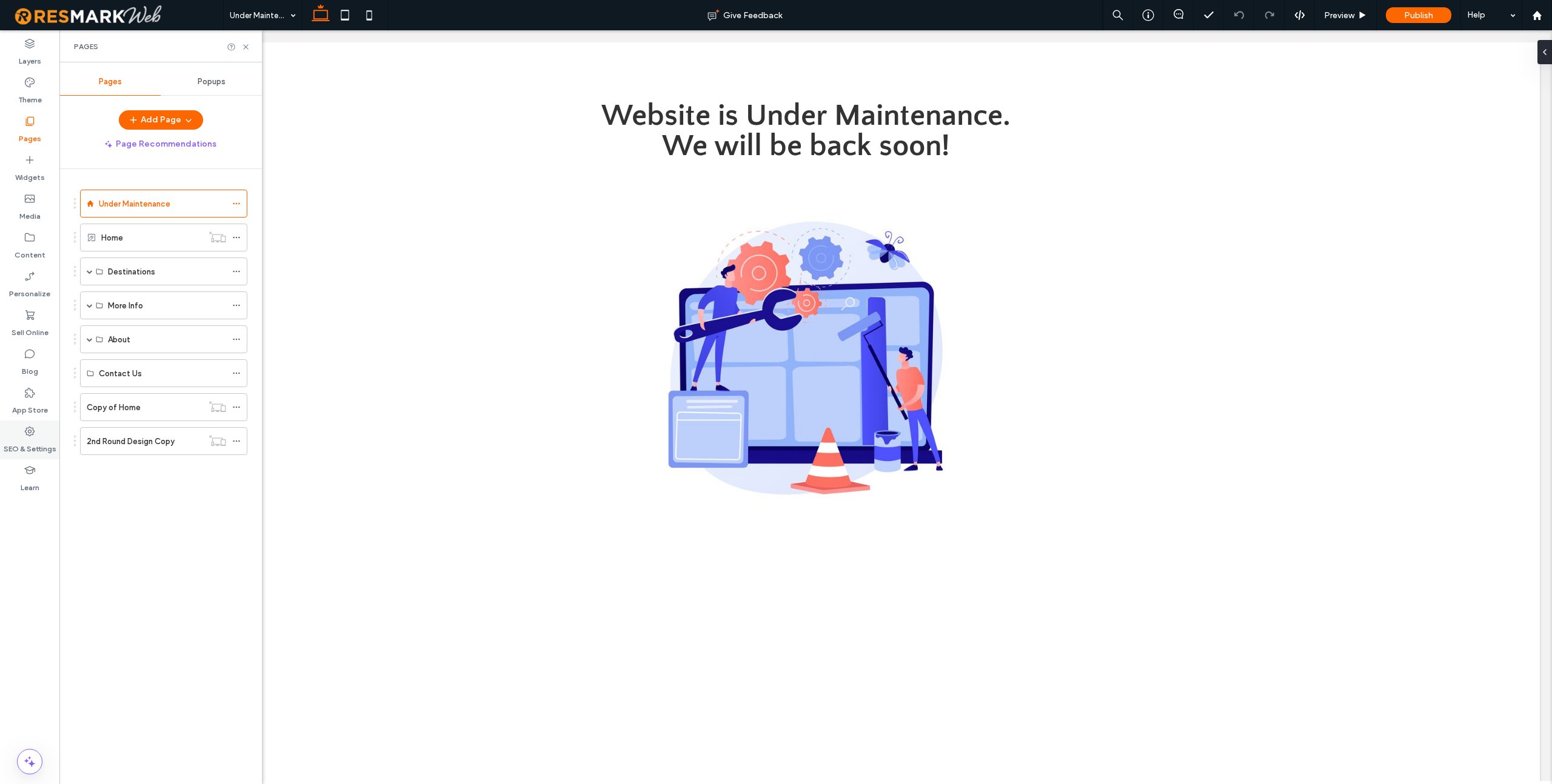
click at [28, 442] on label "SEO & Settings" at bounding box center [30, 446] width 53 height 17
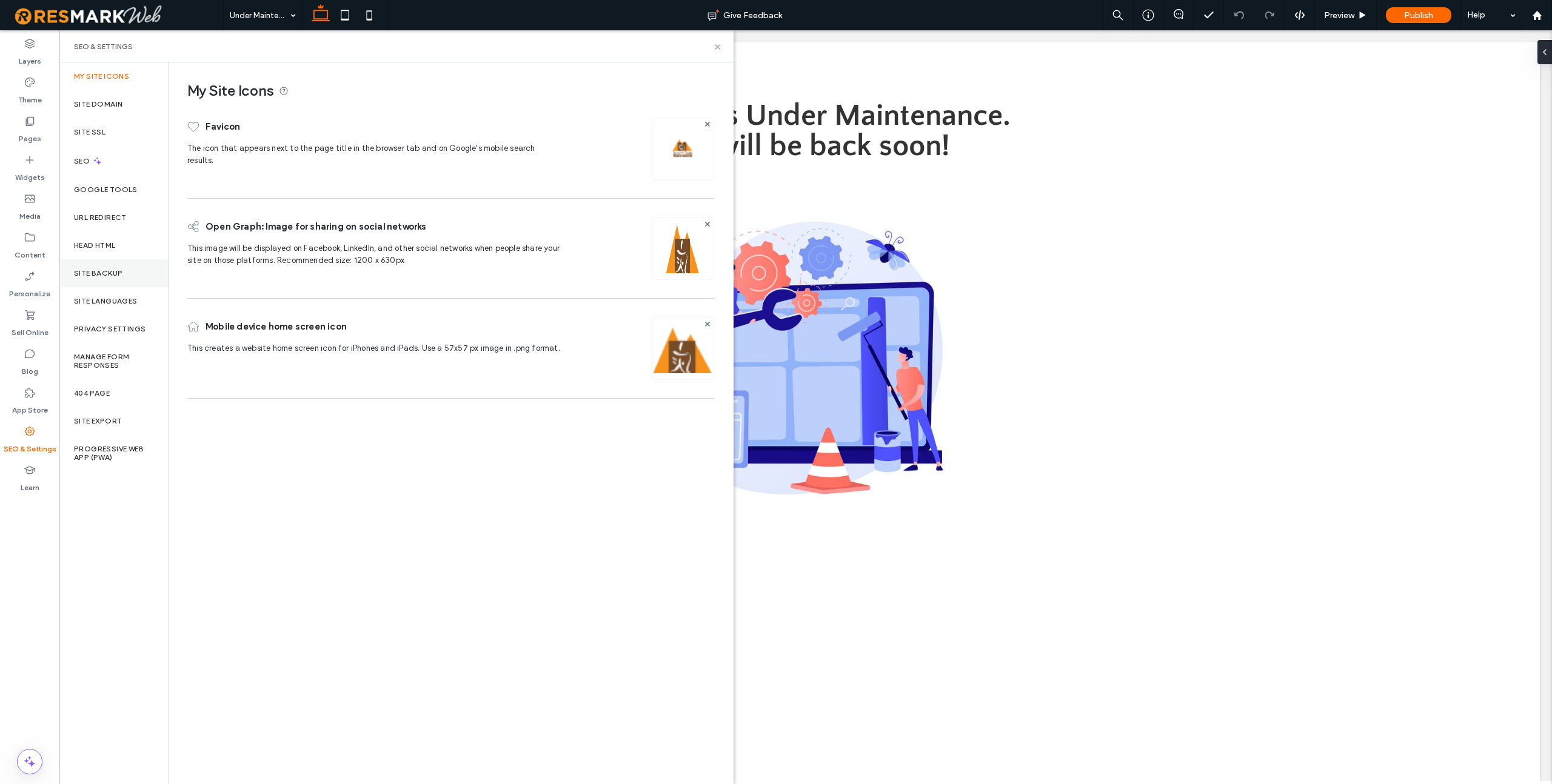
click at [119, 268] on div "Site Backup" at bounding box center [114, 274] width 110 height 28
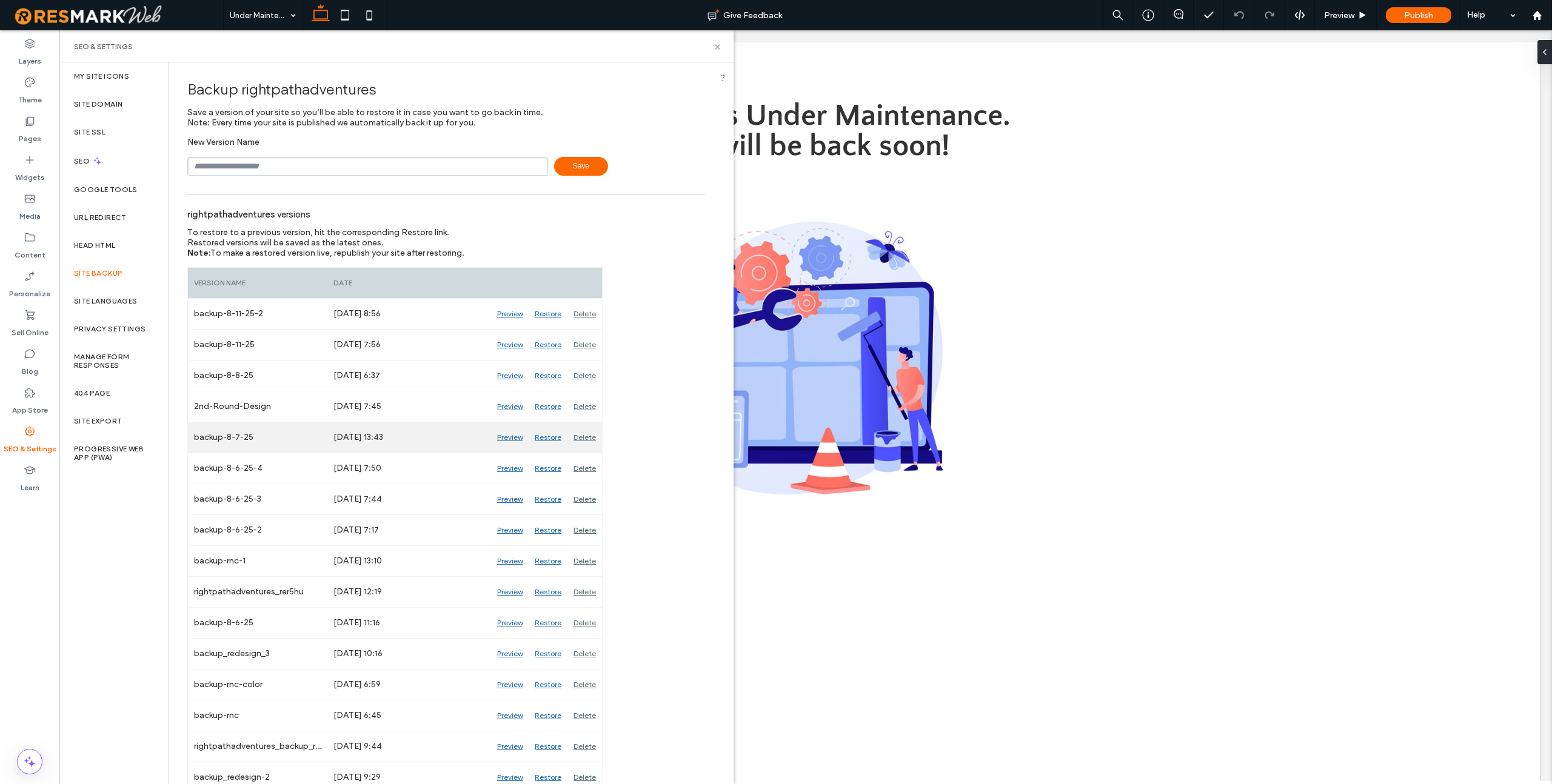
click at [510, 437] on div "Preview" at bounding box center [510, 438] width 38 height 30
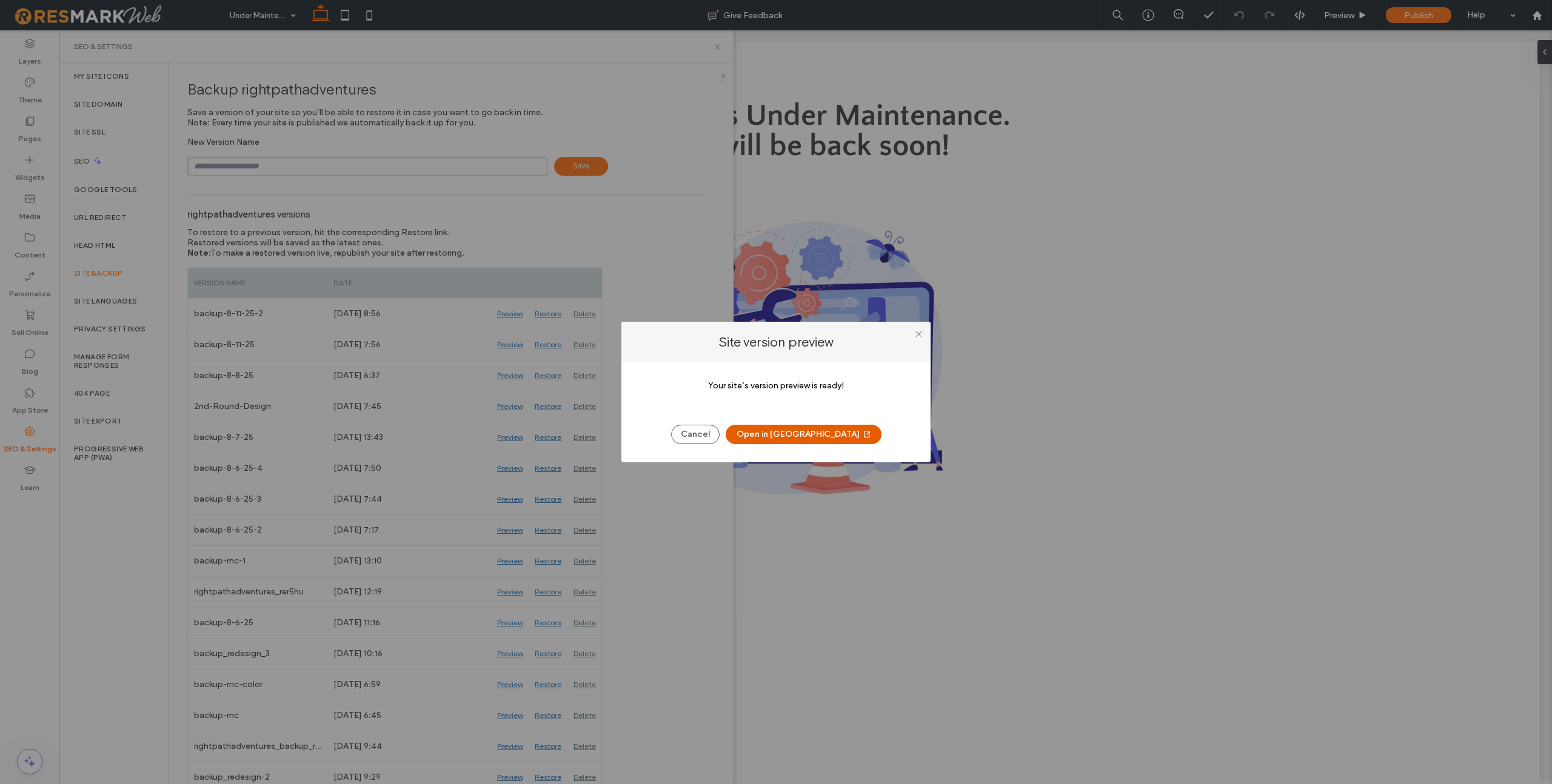
click at [782, 435] on button "Open in [GEOGRAPHIC_DATA]" at bounding box center [803, 434] width 156 height 20
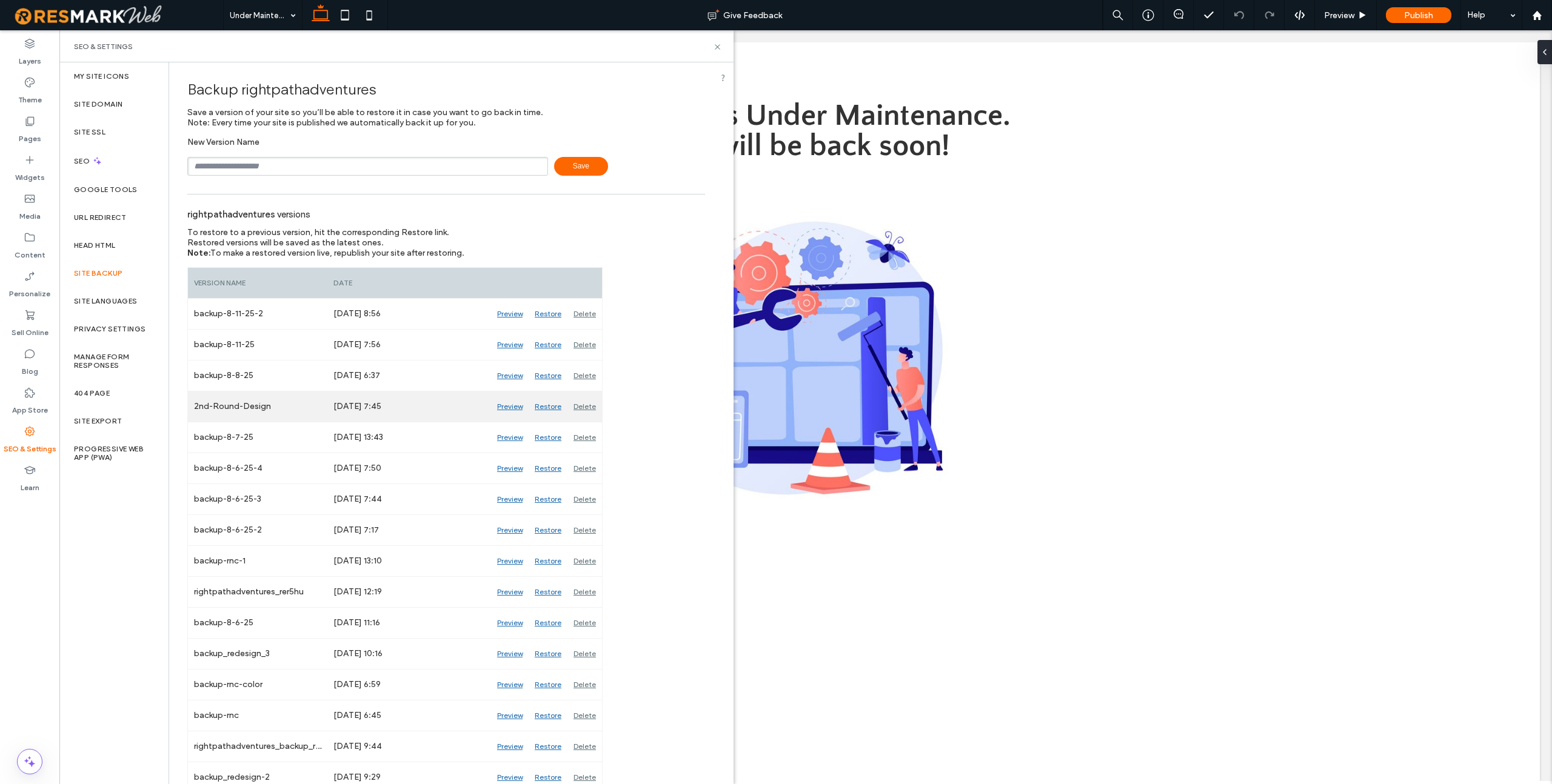
click at [511, 406] on div "Preview" at bounding box center [510, 407] width 38 height 30
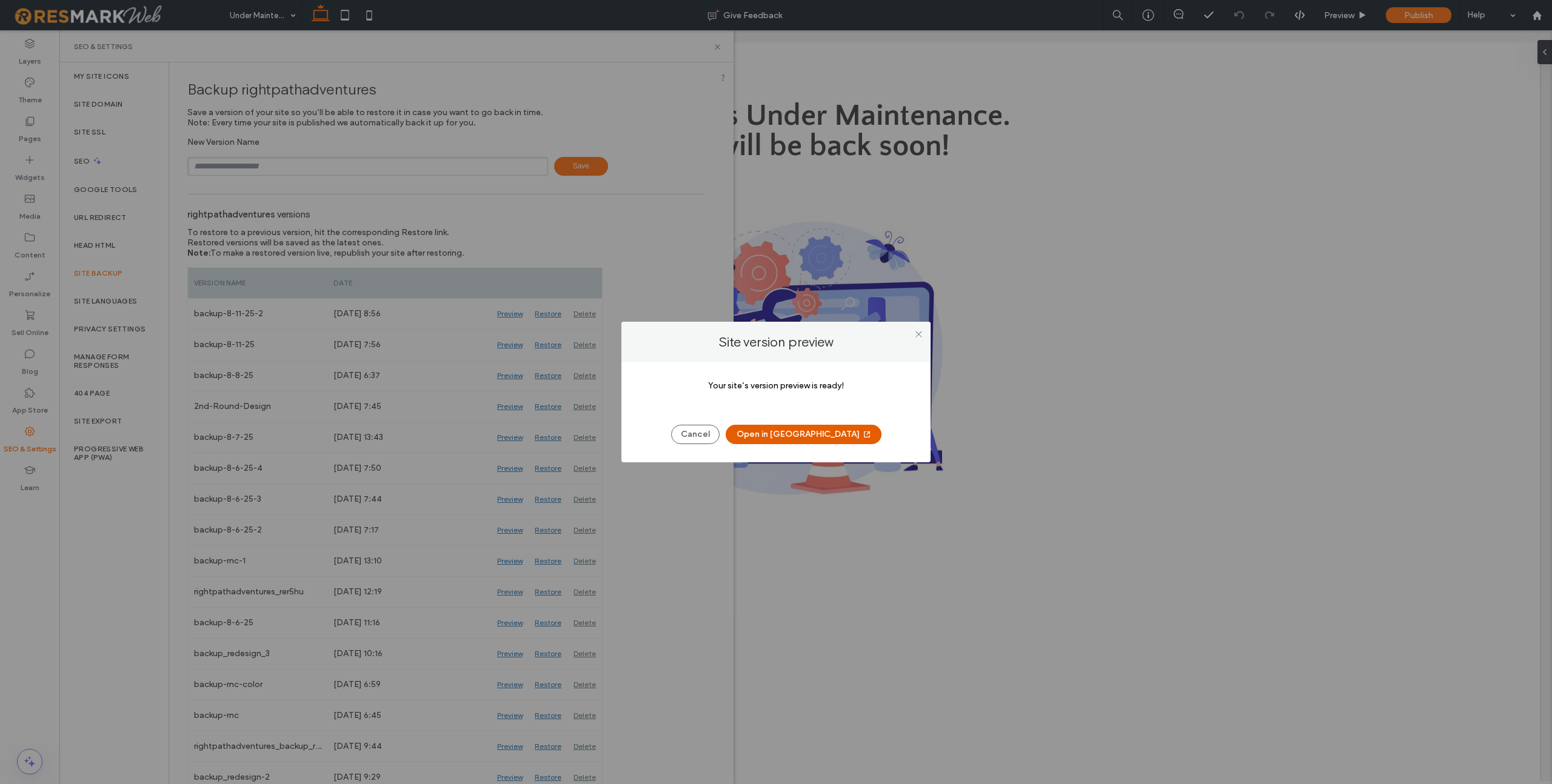
click at [816, 431] on button "Open in [GEOGRAPHIC_DATA]" at bounding box center [803, 434] width 156 height 20
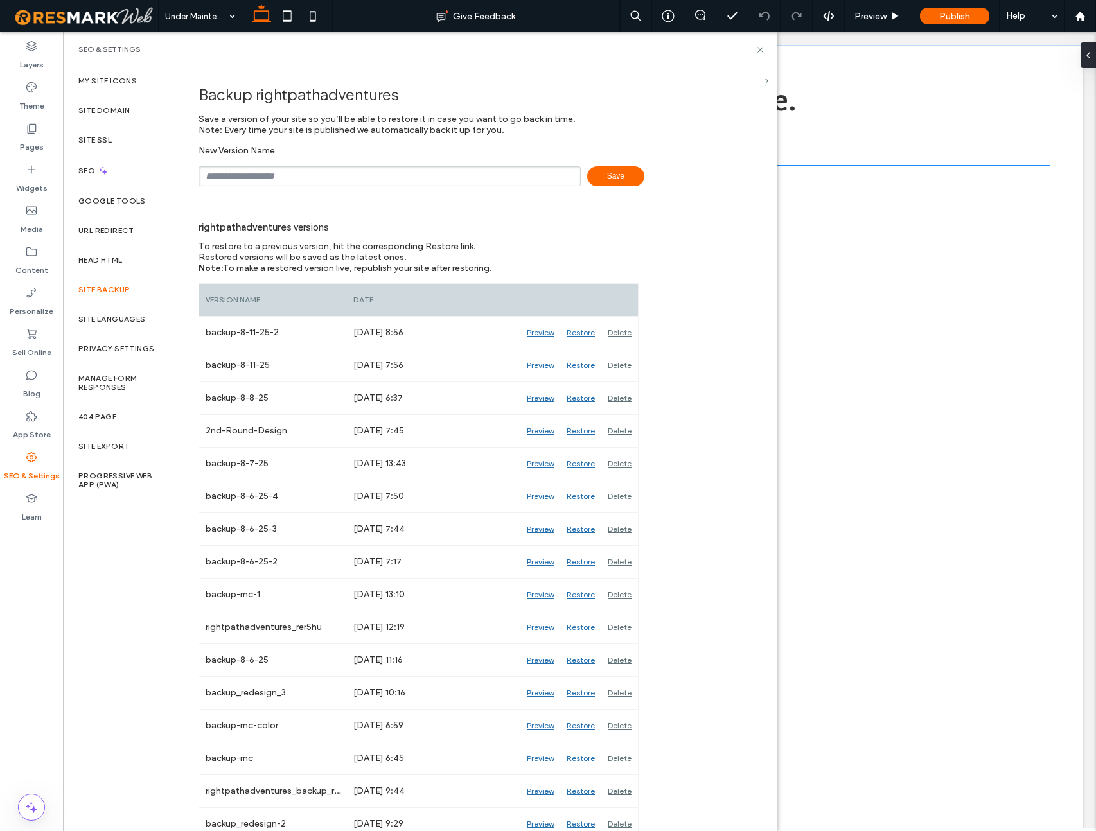
click at [856, 281] on img at bounding box center [579, 357] width 941 height 385
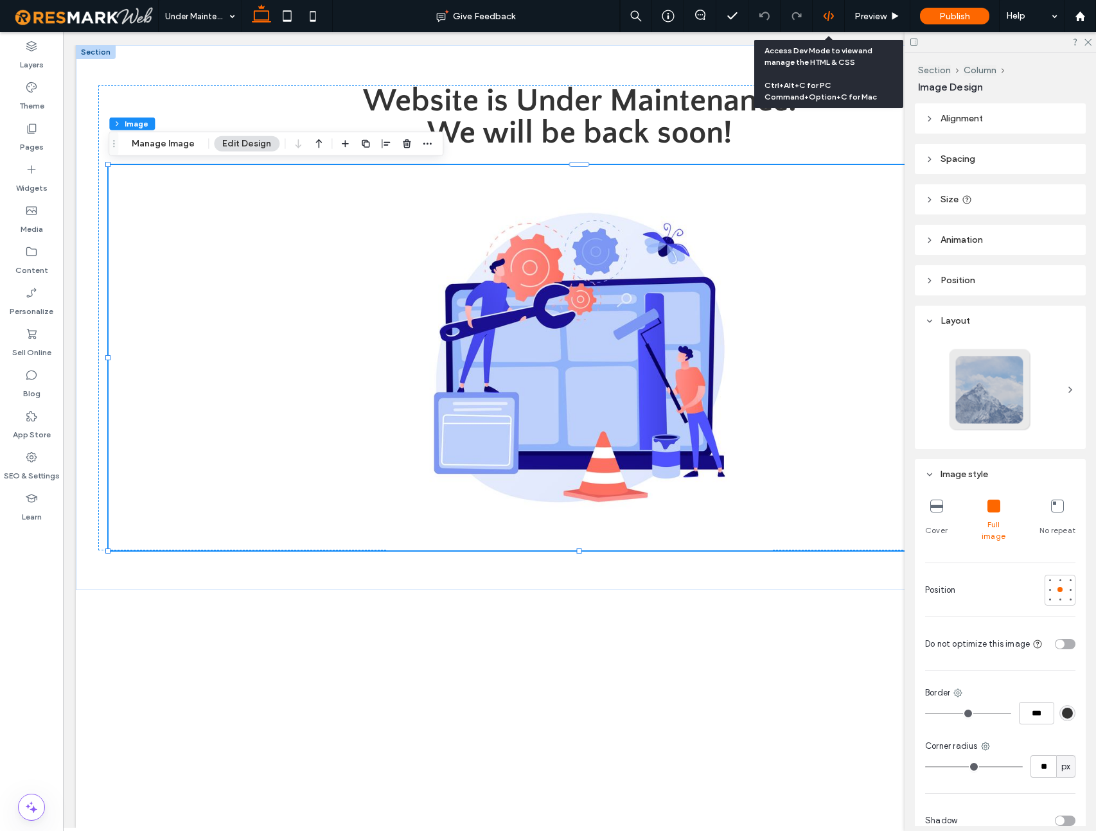
click at [825, 16] on icon at bounding box center [829, 16] width 12 height 12
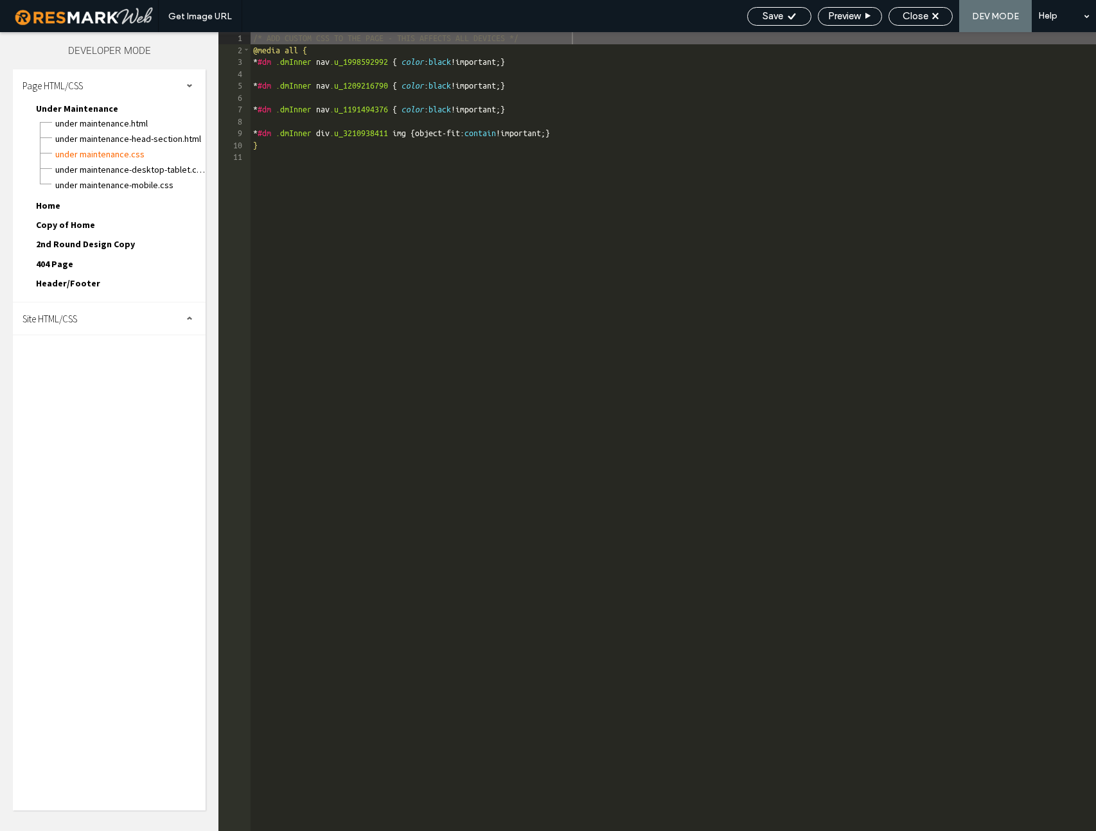
click at [44, 204] on span "Home" at bounding box center [48, 206] width 24 height 12
click at [78, 250] on span "Home.css" at bounding box center [130, 251] width 151 height 13
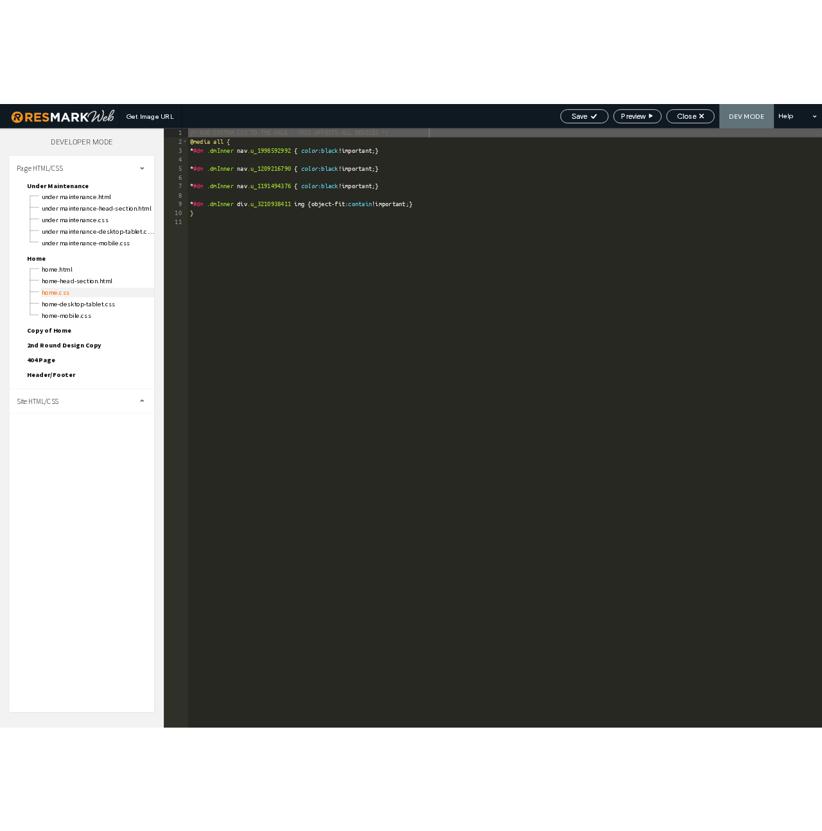
scroll to position [1, 0]
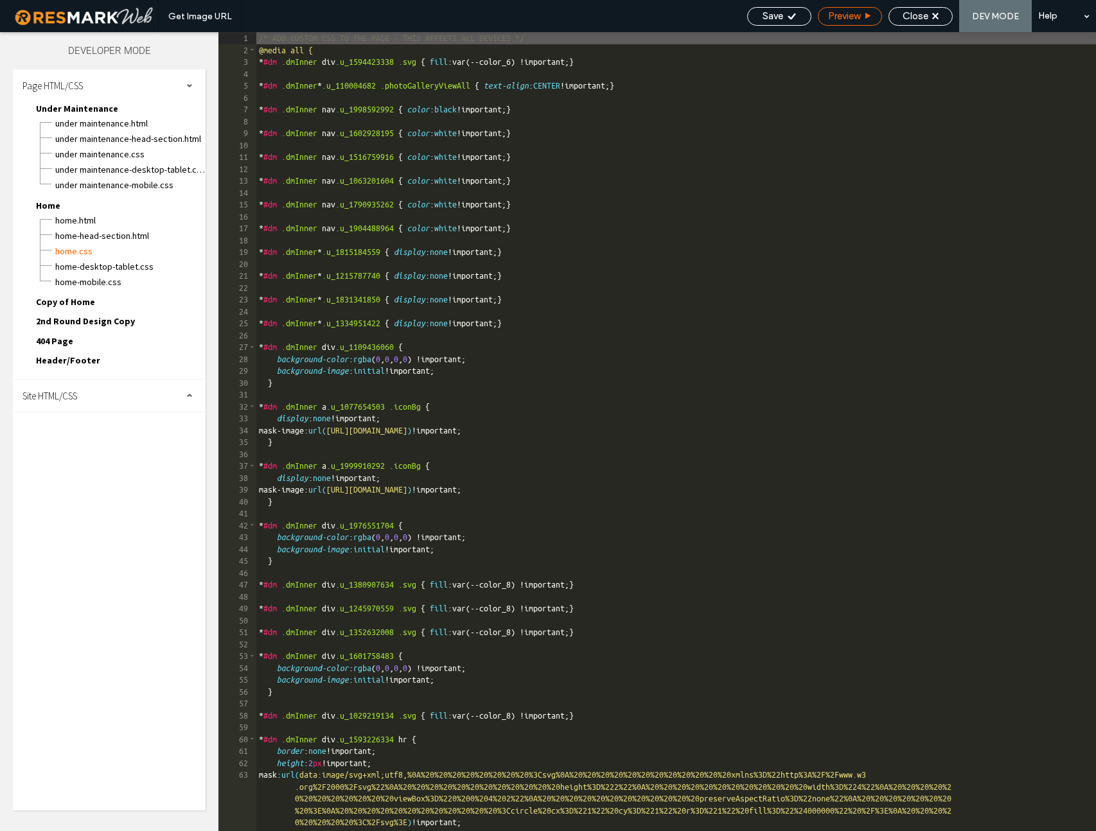
click at [850, 15] on span "Preview" at bounding box center [844, 16] width 32 height 12
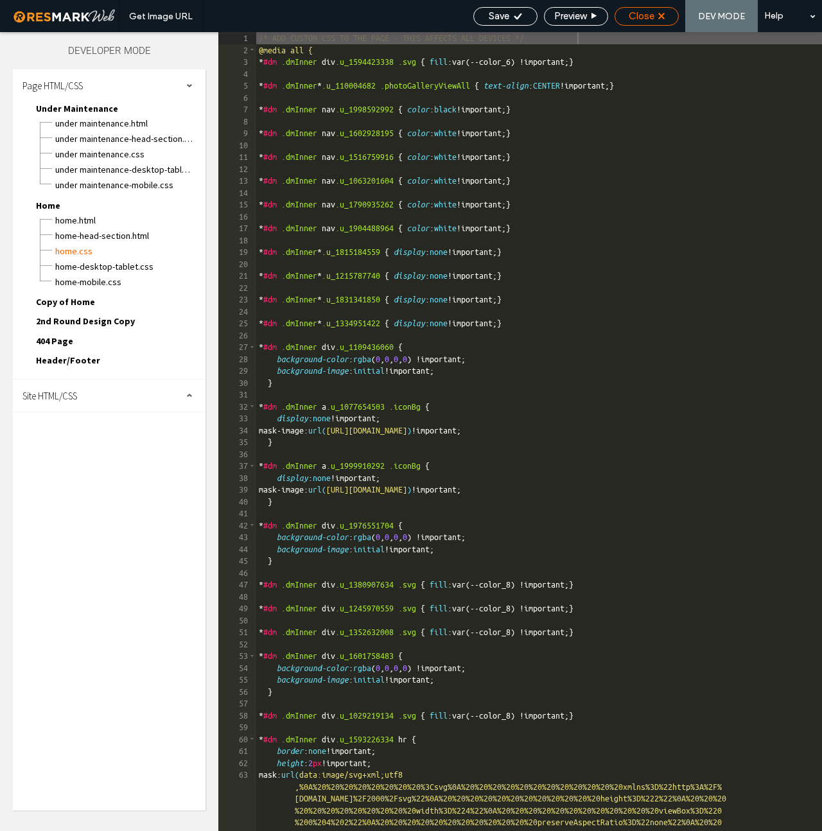
click at [649, 15] on span "Close" at bounding box center [642, 16] width 26 height 12
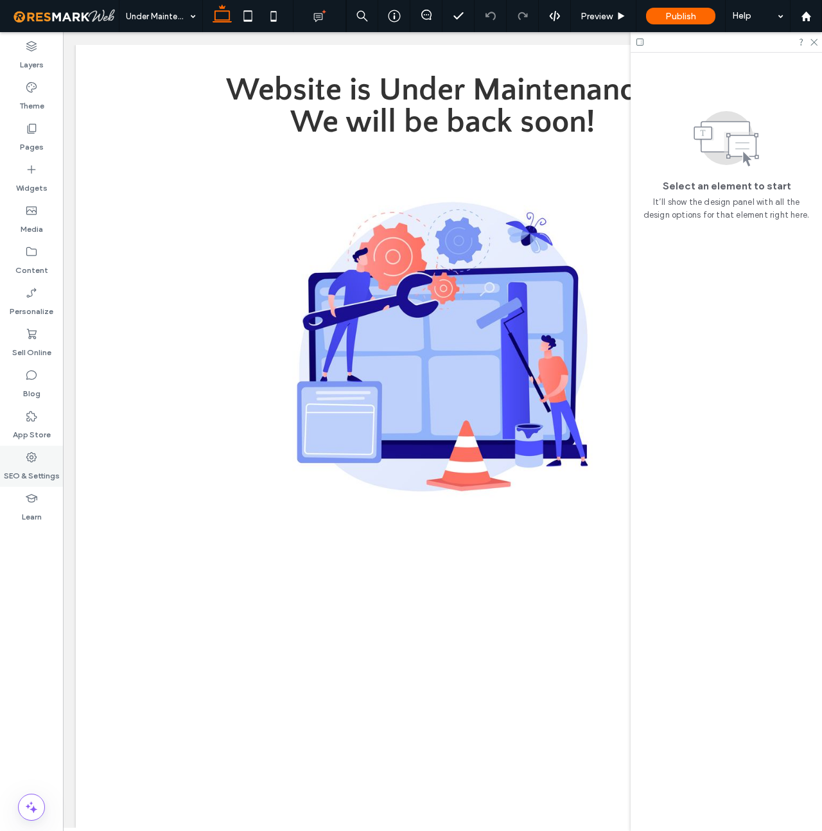
click at [37, 466] on label "SEO & Settings" at bounding box center [32, 473] width 56 height 18
